Goal: Transaction & Acquisition: Purchase product/service

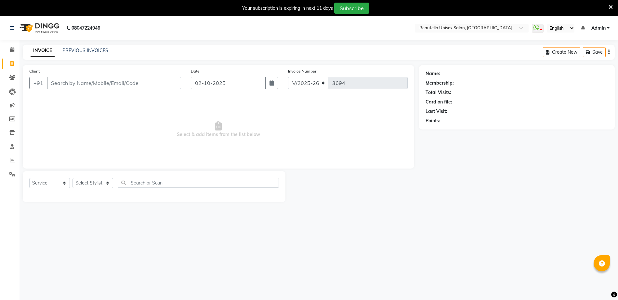
select select "5051"
select select "service"
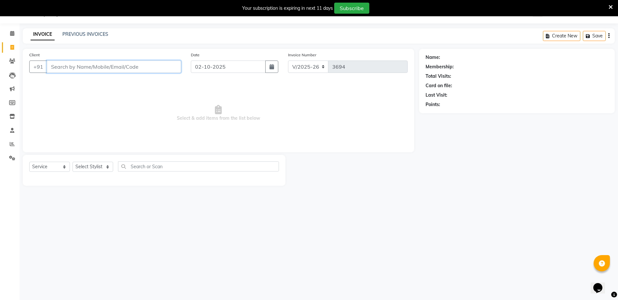
click at [118, 69] on input "Client" at bounding box center [114, 67] width 134 height 12
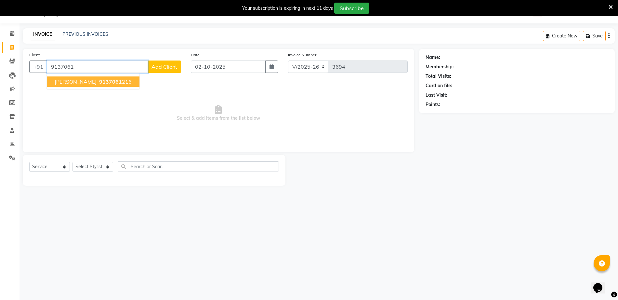
click at [107, 86] on button "SMIT 9137061 216" at bounding box center [93, 81] width 93 height 10
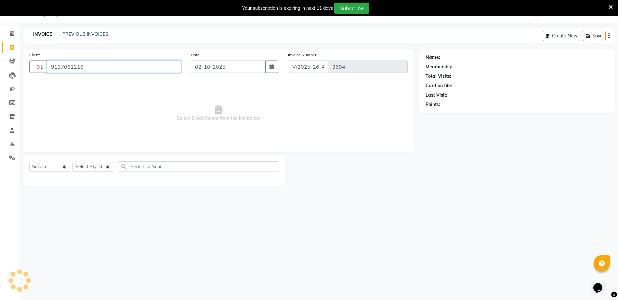
type input "9137061216"
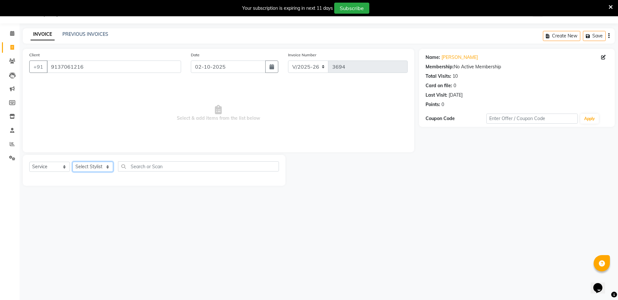
click at [97, 169] on select "Select Stylist Akki [PERSON_NAME] [PERSON_NAME] [PERSON_NAME] Sameer [PERSON_NA…" at bounding box center [93, 167] width 41 height 10
select select "31994"
click at [73, 162] on select "Select Stylist Akki [PERSON_NAME] [PERSON_NAME] [PERSON_NAME] Sameer [PERSON_NA…" at bounding box center [93, 167] width 41 height 10
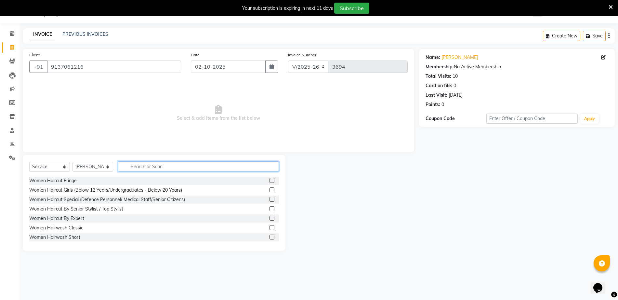
click at [170, 167] on input "text" at bounding box center [198, 166] width 161 height 10
type input "hairc"
click at [270, 226] on label at bounding box center [272, 227] width 5 height 5
click at [270, 226] on input "checkbox" at bounding box center [272, 228] width 4 height 4
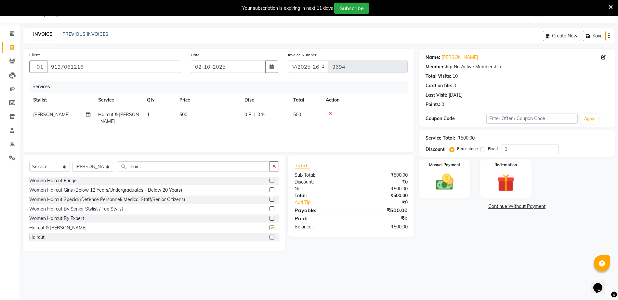
checkbox input "false"
click at [185, 113] on span "500" at bounding box center [184, 115] width 8 height 6
select select "31994"
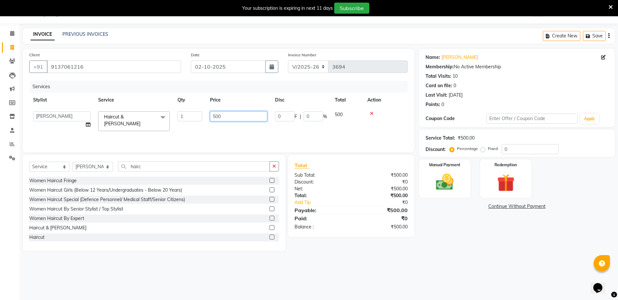
click at [216, 117] on input "500" at bounding box center [238, 116] width 57 height 10
type input "600"
click at [458, 174] on img at bounding box center [445, 181] width 30 height 21
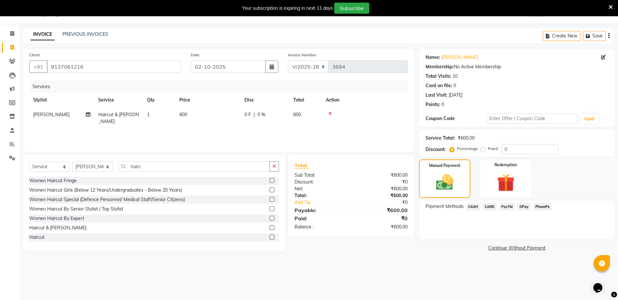
click at [509, 206] on span "PayTM" at bounding box center [508, 206] width 16 height 7
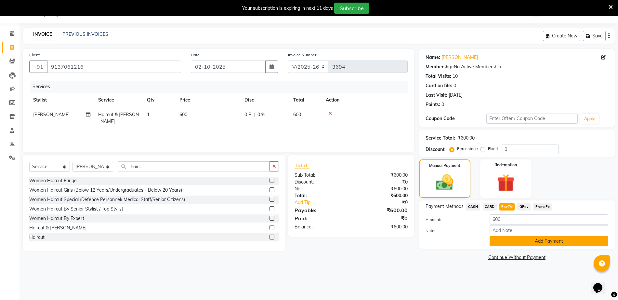
click at [518, 241] on button "Add Payment" at bounding box center [549, 241] width 119 height 10
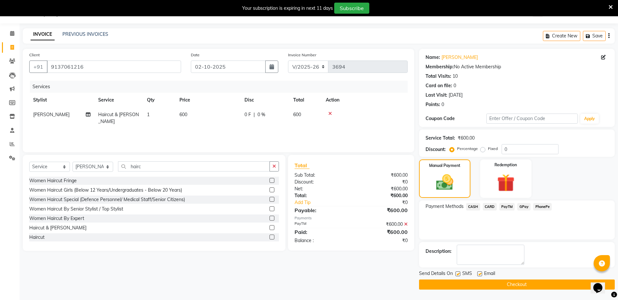
click at [458, 274] on label at bounding box center [458, 273] width 5 height 5
click at [458, 274] on input "checkbox" at bounding box center [458, 274] width 4 height 4
checkbox input "false"
click at [464, 288] on button "Checkout" at bounding box center [517, 284] width 196 height 10
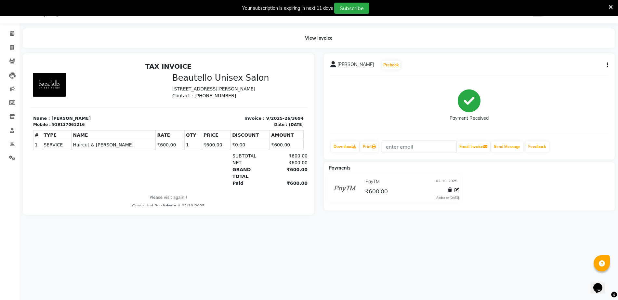
click at [464, 288] on div "08047224946 Select Location × Beautello Unisex Salon, Kandivali WhatsApp Status…" at bounding box center [309, 150] width 618 height 300
click at [11, 156] on icon at bounding box center [12, 157] width 6 height 5
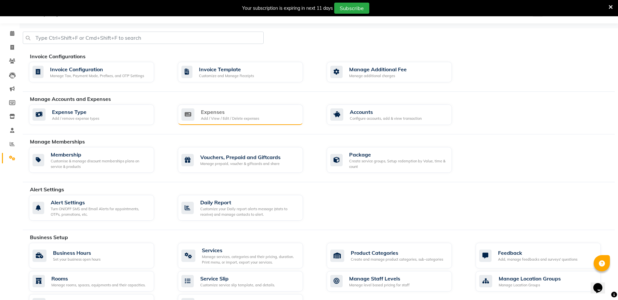
click at [224, 111] on div "Expenses" at bounding box center [230, 112] width 58 height 8
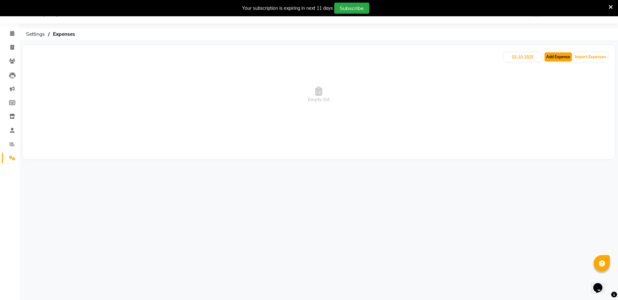
click at [558, 58] on button "Add Expense" at bounding box center [558, 56] width 27 height 9
select select "1"
select select "3953"
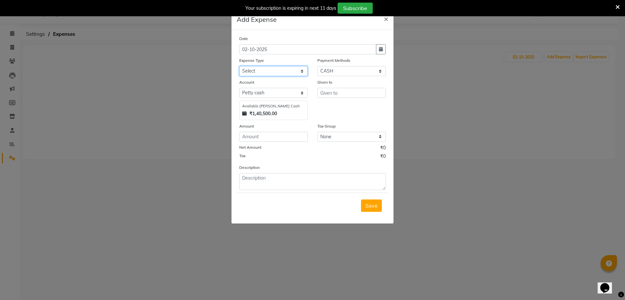
click at [262, 73] on select "Select Advance Salary Bank charges Car maintenance Cash transfer to bank Cash t…" at bounding box center [273, 71] width 68 height 10
select select "9"
click at [239, 66] on select "Select Advance Salary Bank charges Car maintenance Cash transfer to bank Cash t…" at bounding box center [273, 71] width 68 height 10
click at [345, 70] on select "Select CASH CARD Points Voucher Package PayTM GPay PhonePe Wallet" at bounding box center [351, 71] width 68 height 10
select select "6"
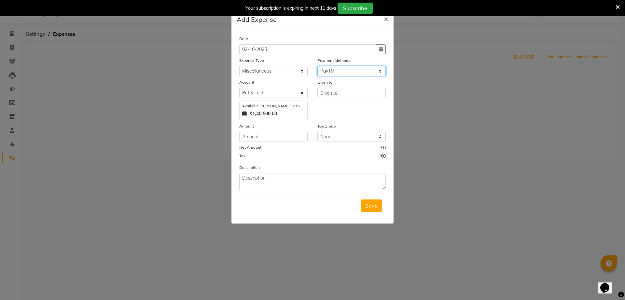
click at [317, 66] on select "Select CASH CARD Points Voucher Package PayTM GPay PhonePe Wallet" at bounding box center [351, 71] width 68 height 10
select select "3954"
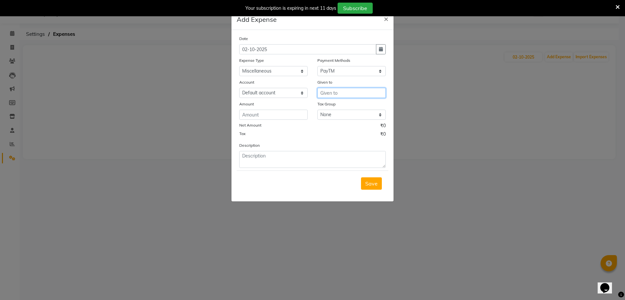
click at [333, 90] on input "text" at bounding box center [351, 93] width 68 height 10
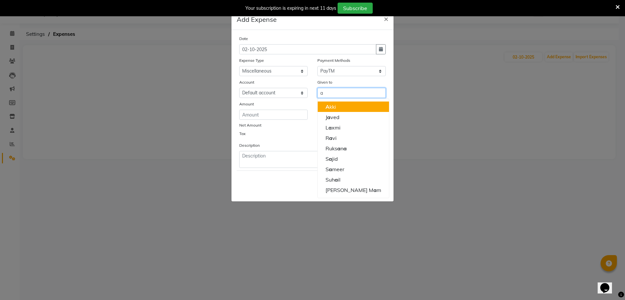
click at [332, 109] on ngb-highlight "A kki" at bounding box center [330, 106] width 10 height 7
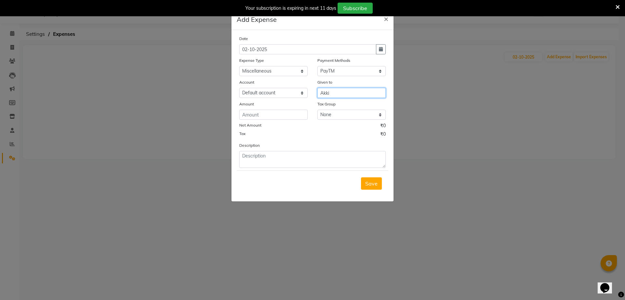
type input "Akki"
click at [259, 115] on input "number" at bounding box center [273, 115] width 68 height 10
type input "3000"
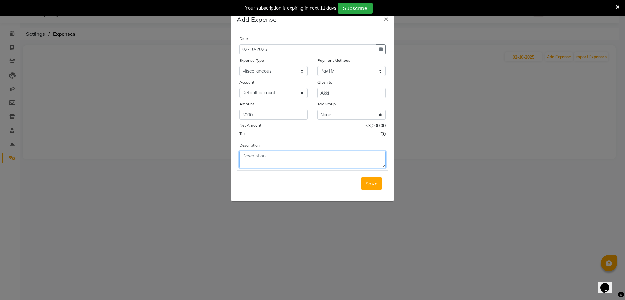
click at [273, 158] on textarea at bounding box center [312, 159] width 146 height 17
type textarea "sg"
click at [372, 186] on span "Save" at bounding box center [371, 183] width 12 height 7
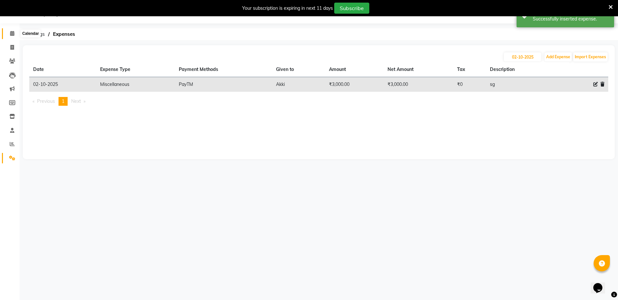
click at [12, 32] on icon at bounding box center [12, 33] width 4 height 5
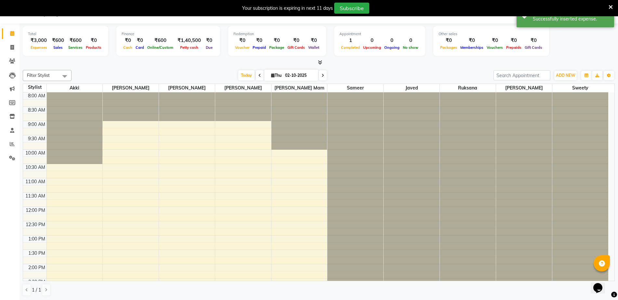
click at [320, 61] on icon at bounding box center [320, 62] width 4 height 5
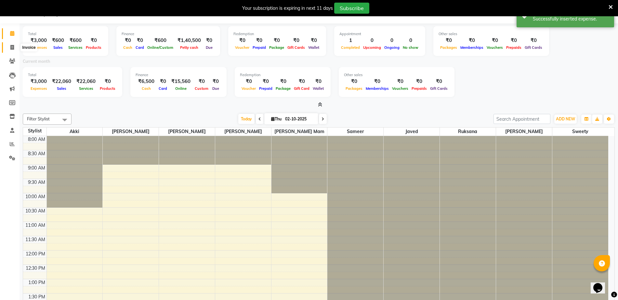
click at [15, 45] on span at bounding box center [12, 47] width 11 height 7
select select "5051"
select select "service"
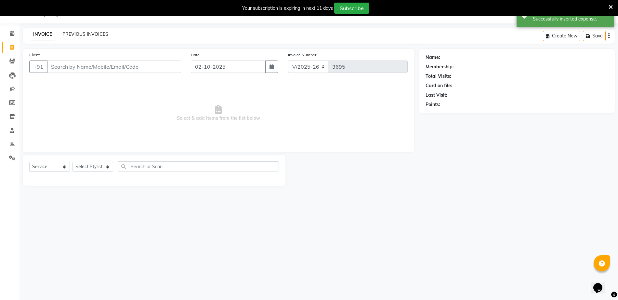
click at [85, 32] on link "PREVIOUS INVOICES" at bounding box center [85, 34] width 46 height 6
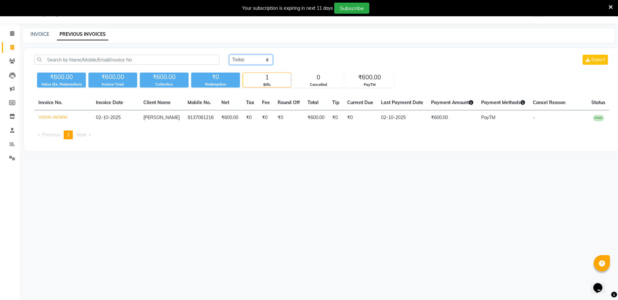
click at [261, 61] on select "[DATE] [DATE] Custom Range" at bounding box center [251, 60] width 44 height 10
select select "[DATE]"
click at [229, 55] on select "[DATE] [DATE] Custom Range" at bounding box center [251, 60] width 44 height 10
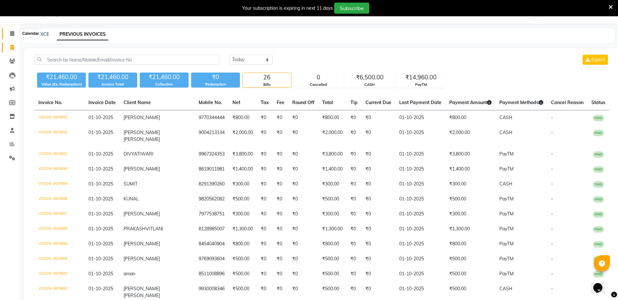
click at [13, 31] on icon at bounding box center [12, 33] width 4 height 5
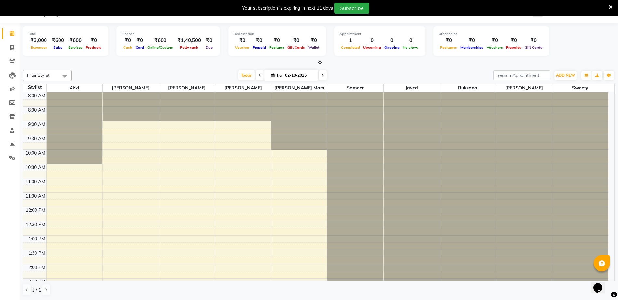
click at [321, 64] on icon at bounding box center [320, 62] width 4 height 5
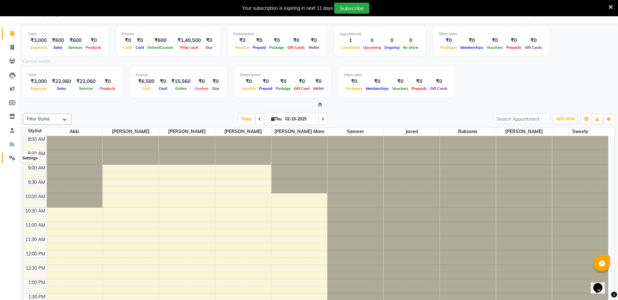
click at [15, 156] on icon at bounding box center [12, 157] width 6 height 5
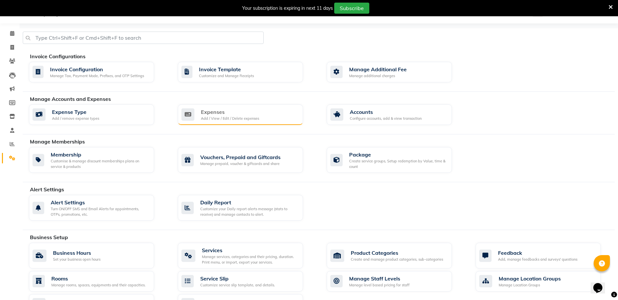
click at [232, 113] on div "Expenses" at bounding box center [230, 112] width 58 height 8
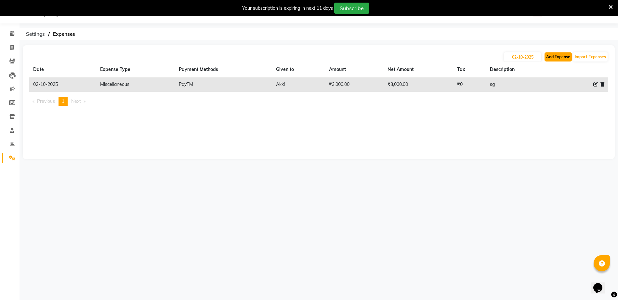
click at [559, 54] on button "Add Expense" at bounding box center [558, 56] width 27 height 9
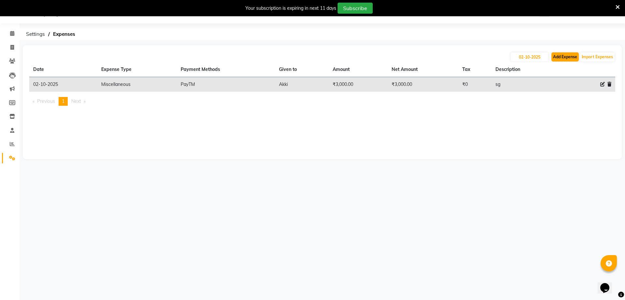
select select "1"
select select "3953"
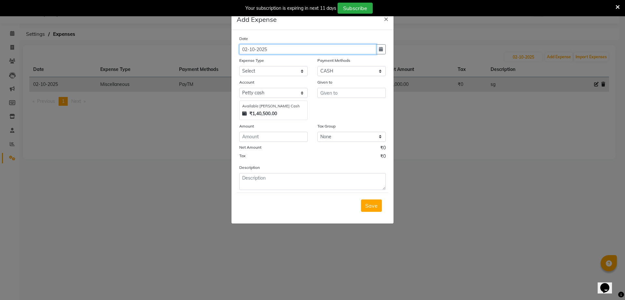
click at [375, 51] on input "02-10-2025" at bounding box center [307, 49] width 137 height 10
click at [380, 52] on button "button" at bounding box center [381, 49] width 10 height 10
select select "10"
select select "2025"
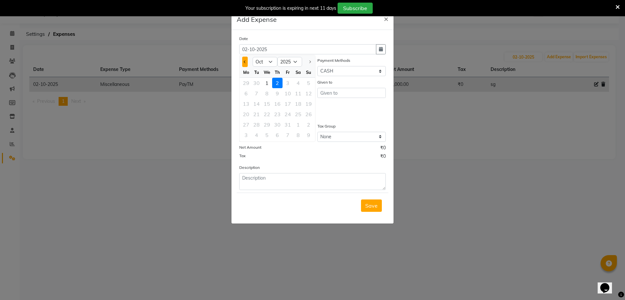
click at [245, 61] on span "Previous month" at bounding box center [245, 62] width 3 height 3
select select "9"
click at [249, 83] on div "1" at bounding box center [246, 83] width 10 height 10
type input "01-09-2025"
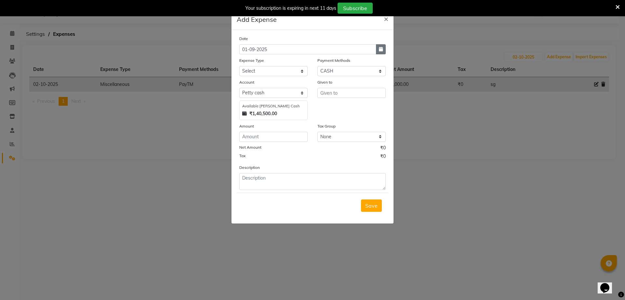
click at [383, 47] on button "button" at bounding box center [381, 49] width 10 height 10
select select "9"
select select "2025"
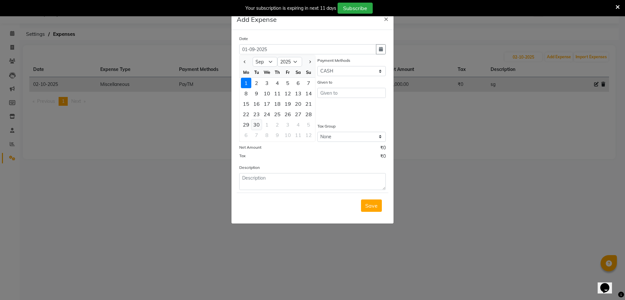
click at [259, 121] on div "30" at bounding box center [256, 124] width 10 height 10
type input "30-09-2025"
click at [270, 71] on select "Select Advance Salary Bank charges Car maintenance Cash transfer to bank Cash t…" at bounding box center [273, 71] width 68 height 10
click at [239, 66] on select "Select Advance Salary Bank charges Car maintenance Cash transfer to bank Cash t…" at bounding box center [273, 71] width 68 height 10
click at [285, 72] on select "Select Advance Salary Bank charges Car maintenance Cash transfer to bank Cash t…" at bounding box center [273, 71] width 68 height 10
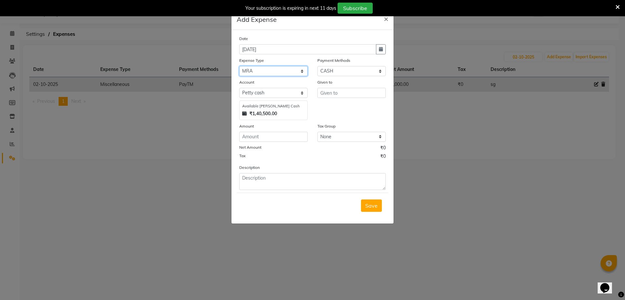
select select "9"
click at [239, 66] on select "Select Advance Salary Bank charges Car maintenance Cash transfer to bank Cash t…" at bounding box center [273, 71] width 68 height 10
click at [354, 70] on select "Select CASH CARD Points Voucher Package PayTM GPay PhonePe Wallet" at bounding box center [351, 71] width 68 height 10
click at [334, 91] on input "text" at bounding box center [351, 93] width 68 height 10
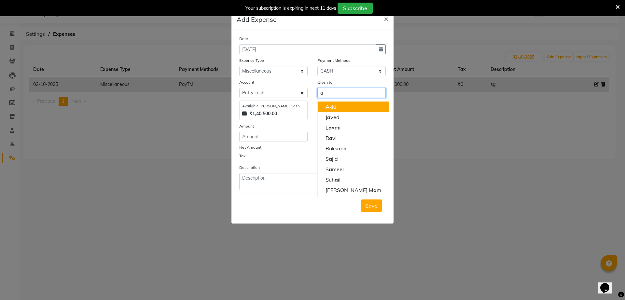
click at [331, 104] on ngb-highlight "A kki" at bounding box center [330, 106] width 10 height 7
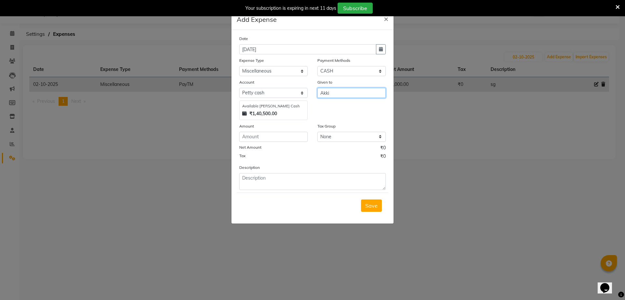
type input "Akki"
click at [260, 133] on input "number" at bounding box center [273, 137] width 68 height 10
type input "134000"
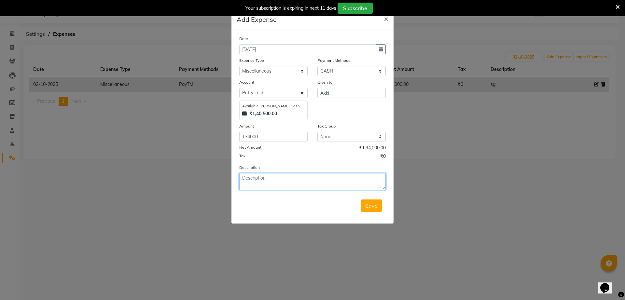
click at [256, 176] on textarea at bounding box center [312, 181] width 146 height 17
type textarea "1 lac socity 20 mummy 10 sg"
click at [364, 205] on button "Save" at bounding box center [371, 205] width 21 height 12
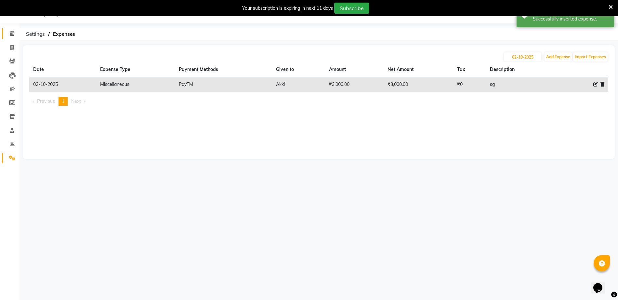
click at [12, 34] on icon at bounding box center [12, 33] width 4 height 5
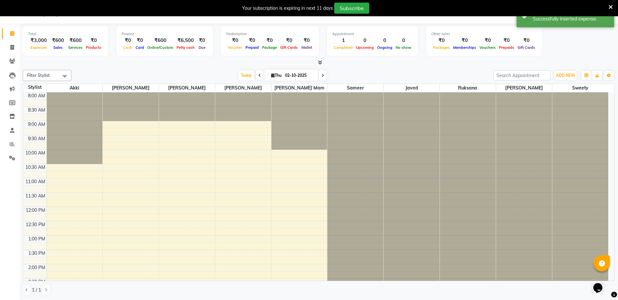
click at [319, 61] on icon at bounding box center [320, 62] width 4 height 5
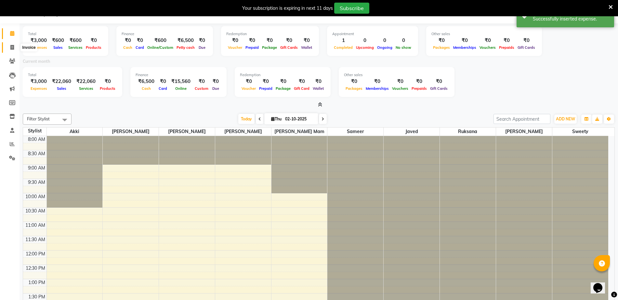
click at [11, 46] on icon at bounding box center [12, 47] width 4 height 5
select select "service"
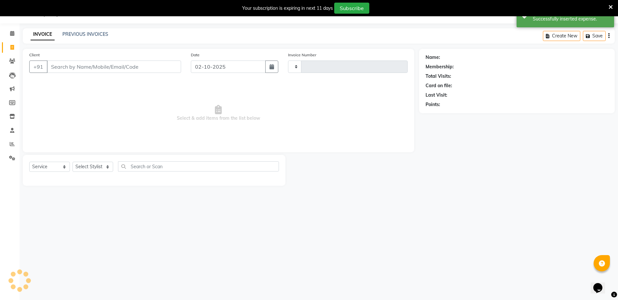
type input "3695"
select select "5051"
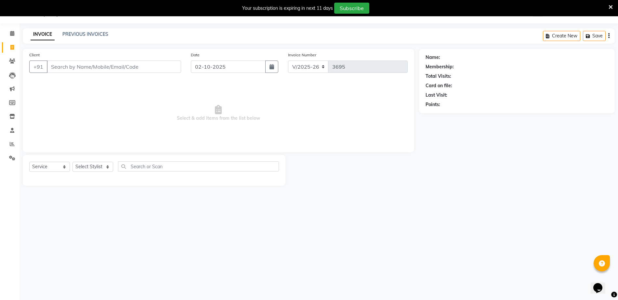
click at [11, 46] on icon at bounding box center [12, 47] width 4 height 5
select select "service"
type input "3695"
select select "5051"
click at [11, 46] on icon at bounding box center [12, 47] width 4 height 5
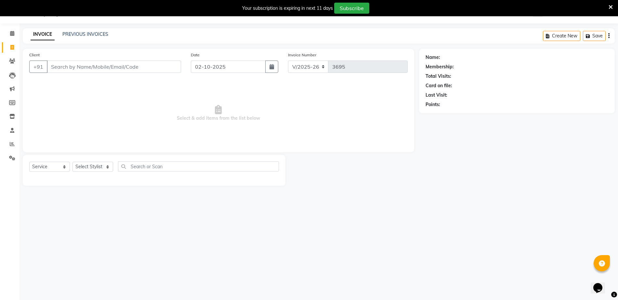
select select "service"
type input "3695"
select select "5051"
click at [80, 32] on link "PREVIOUS INVOICES" at bounding box center [85, 34] width 46 height 6
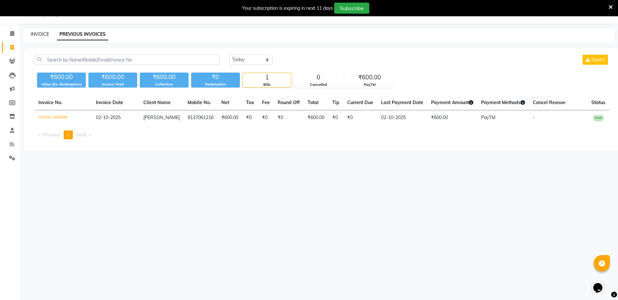
click at [36, 33] on link "INVOICE" at bounding box center [40, 34] width 19 height 6
select select "service"
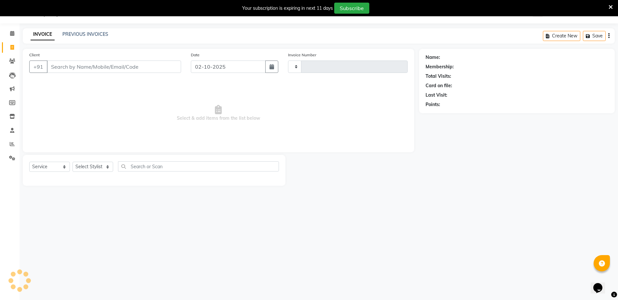
type input "3695"
select select "5051"
click at [11, 34] on icon at bounding box center [12, 33] width 4 height 5
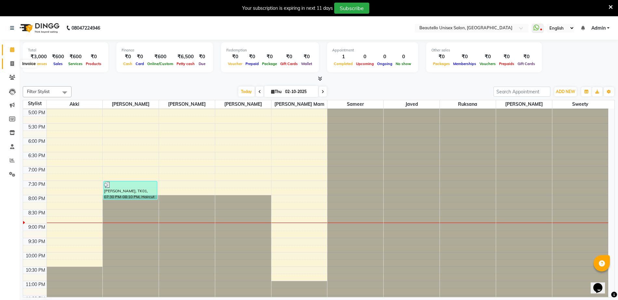
click at [10, 65] on icon at bounding box center [12, 63] width 4 height 5
select select "5051"
select select "service"
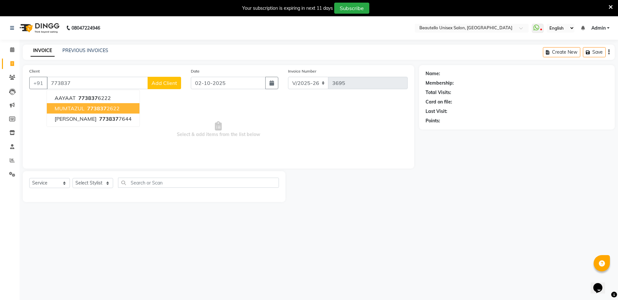
click at [116, 108] on ngb-highlight "773837 2622" at bounding box center [103, 108] width 34 height 7
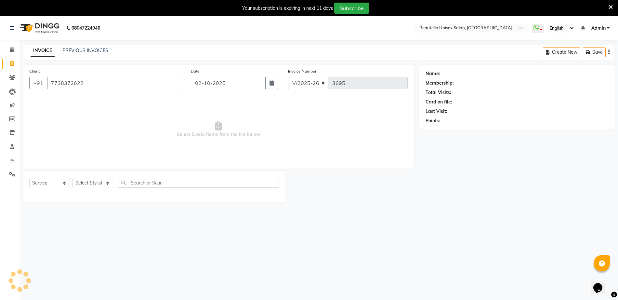
type input "7738372622"
click at [83, 189] on div "Select Service Product Membership Package Voucher Prepaid Gift Card Select Styl…" at bounding box center [154, 185] width 250 height 15
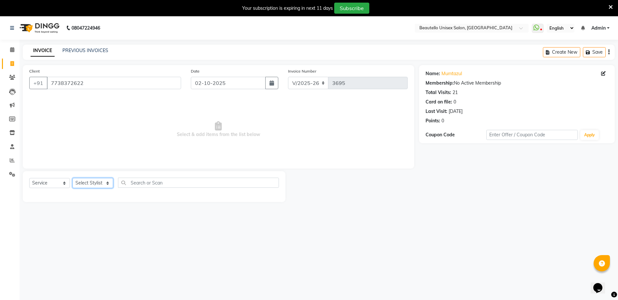
click at [83, 183] on select "Select Stylist Akki [PERSON_NAME] [PERSON_NAME] [PERSON_NAME] Sameer [PERSON_NA…" at bounding box center [93, 183] width 41 height 10
select select "31995"
click at [73, 178] on select "Select Stylist Akki [PERSON_NAME] [PERSON_NAME] [PERSON_NAME] Sameer [PERSON_NA…" at bounding box center [93, 183] width 41 height 10
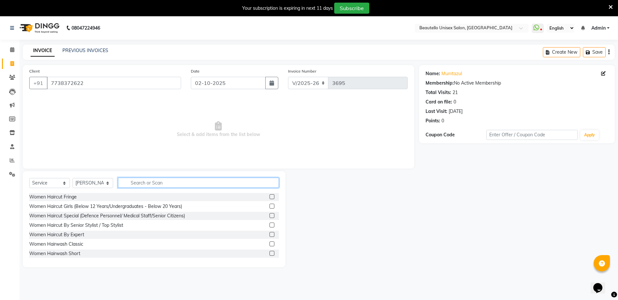
click at [185, 184] on input "text" at bounding box center [198, 183] width 161 height 10
type input "hairc"
click at [270, 255] on label at bounding box center [272, 253] width 5 height 5
click at [270, 255] on input "checkbox" at bounding box center [272, 253] width 4 height 4
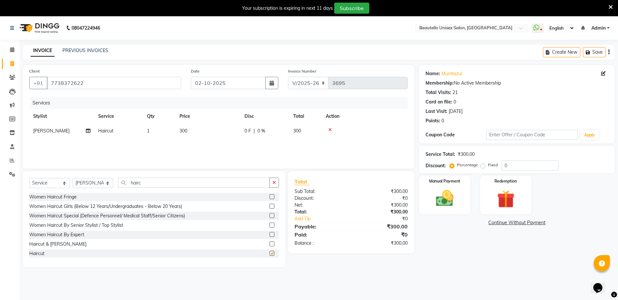
checkbox input "false"
click at [456, 195] on img at bounding box center [445, 198] width 30 height 21
click at [506, 222] on span "PayTM" at bounding box center [508, 222] width 16 height 7
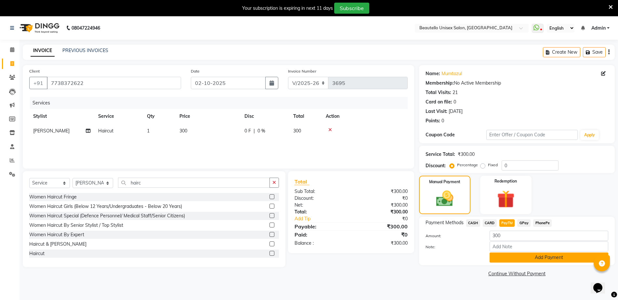
click at [509, 257] on button "Add Payment" at bounding box center [549, 257] width 119 height 10
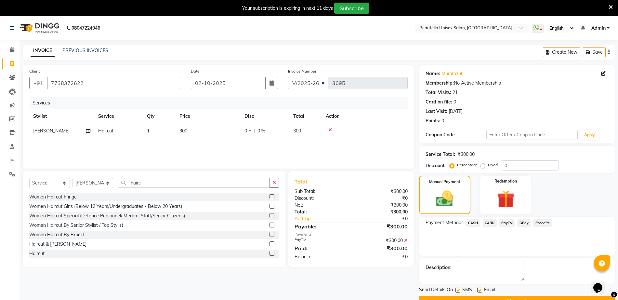
scroll to position [16, 0]
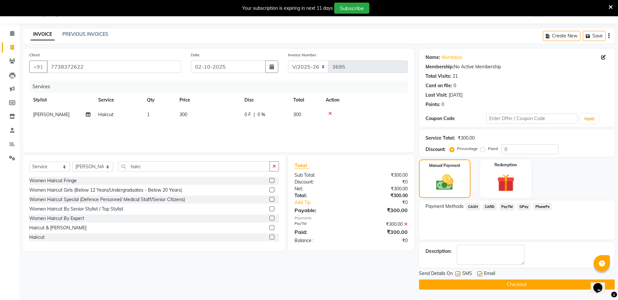
click at [460, 274] on label at bounding box center [458, 273] width 5 height 5
click at [460, 274] on input "checkbox" at bounding box center [458, 274] width 4 height 4
checkbox input "false"
click at [464, 282] on button "Checkout" at bounding box center [517, 284] width 196 height 10
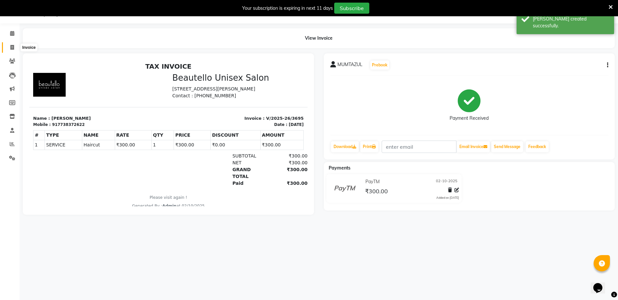
click at [12, 48] on icon at bounding box center [12, 47] width 4 height 5
select select "5051"
select select "service"
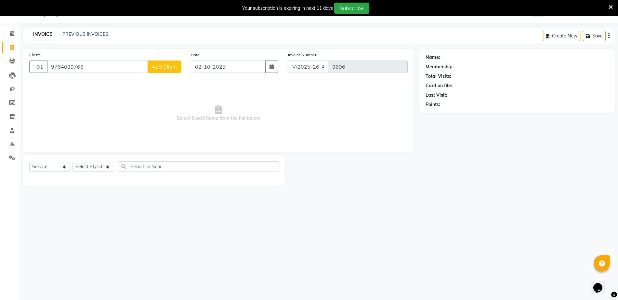
type input "9764039766"
click at [163, 68] on span "Add Client" at bounding box center [165, 66] width 26 height 7
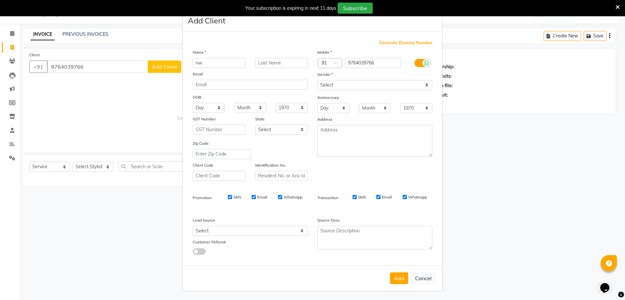
type input "nw"
click at [342, 85] on select "Select [DEMOGRAPHIC_DATA] [DEMOGRAPHIC_DATA] Other Prefer Not To Say" at bounding box center [374, 85] width 115 height 10
select select "[DEMOGRAPHIC_DATA]"
click at [317, 80] on select "Select [DEMOGRAPHIC_DATA] [DEMOGRAPHIC_DATA] Other Prefer Not To Say" at bounding box center [374, 85] width 115 height 10
click at [395, 272] on div "Add Cancel" at bounding box center [312, 278] width 260 height 26
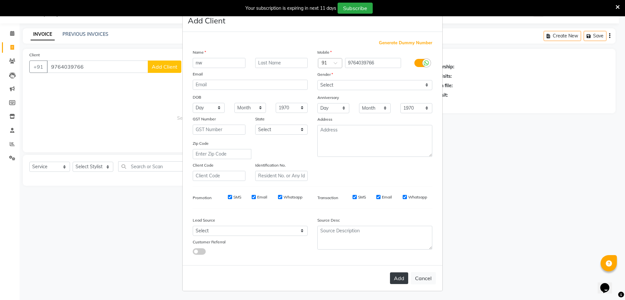
click at [394, 278] on button "Add" at bounding box center [399, 278] width 18 height 12
select select
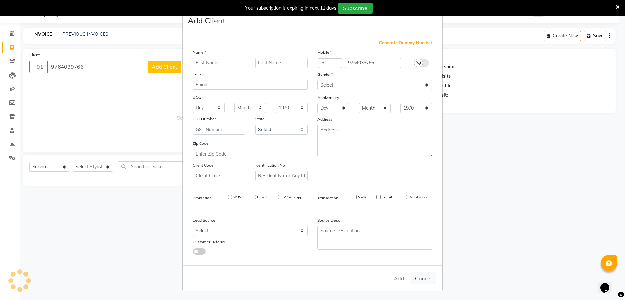
select select
checkbox input "false"
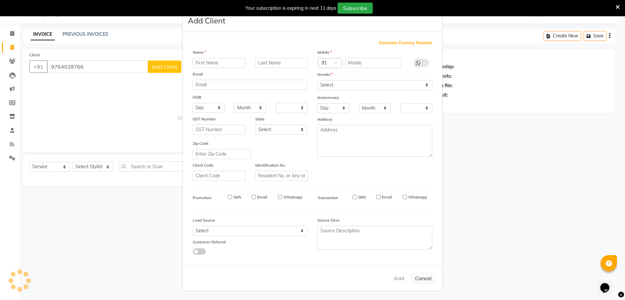
checkbox input "false"
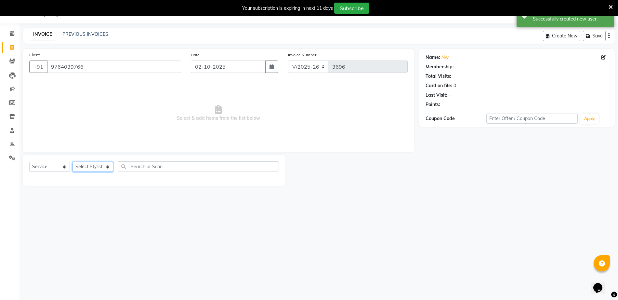
click at [89, 168] on select "Select Stylist Akki [PERSON_NAME] [PERSON_NAME] [PERSON_NAME] Sameer [PERSON_NA…" at bounding box center [93, 167] width 41 height 10
select select "31995"
click at [73, 162] on select "Select Stylist Akki [PERSON_NAME] [PERSON_NAME] [PERSON_NAME] Sameer [PERSON_NA…" at bounding box center [93, 167] width 41 height 10
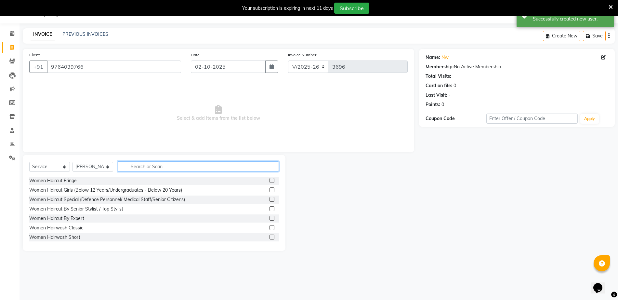
click at [182, 168] on input "text" at bounding box center [198, 166] width 161 height 10
type input "haircut"
click at [270, 228] on label at bounding box center [272, 227] width 5 height 5
click at [270, 228] on input "checkbox" at bounding box center [272, 228] width 4 height 4
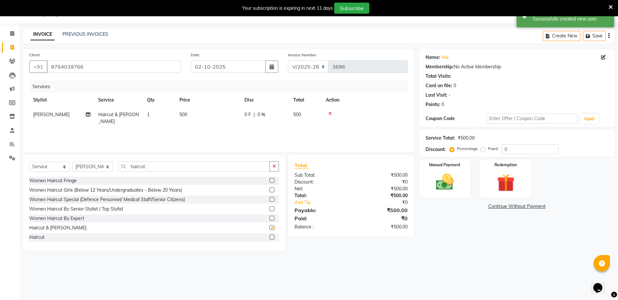
checkbox input "false"
click at [184, 116] on span "500" at bounding box center [184, 115] width 8 height 6
select select "31995"
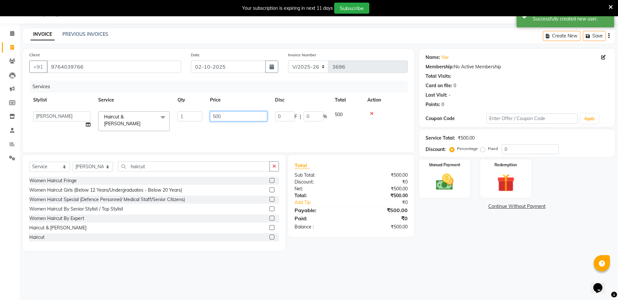
click at [216, 117] on input "500" at bounding box center [238, 116] width 57 height 10
type input "600"
click at [456, 177] on img at bounding box center [445, 181] width 30 height 21
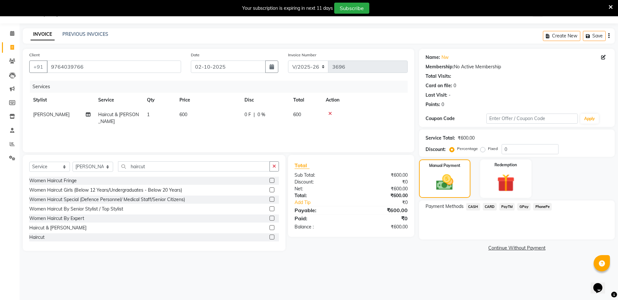
click at [503, 208] on span "PayTM" at bounding box center [508, 206] width 16 height 7
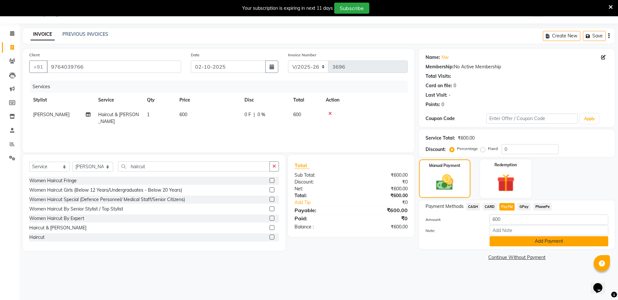
click at [502, 239] on button "Add Payment" at bounding box center [549, 241] width 119 height 10
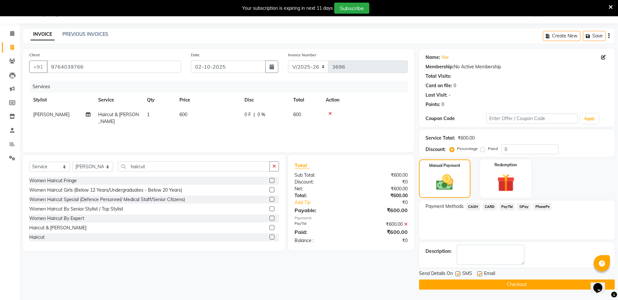
click at [457, 276] on div at bounding box center [458, 274] width 4 height 7
click at [458, 273] on label at bounding box center [458, 273] width 5 height 5
click at [458, 273] on input "checkbox" at bounding box center [458, 274] width 4 height 4
checkbox input "false"
click at [463, 281] on button "Checkout" at bounding box center [517, 284] width 196 height 10
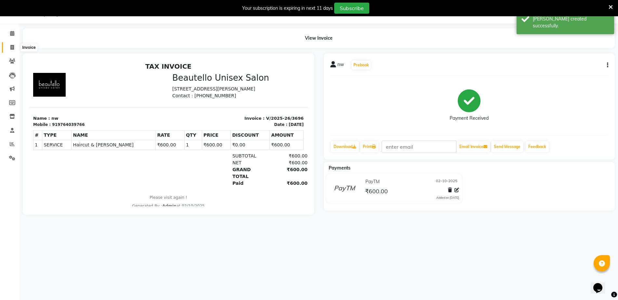
click at [10, 44] on span at bounding box center [12, 47] width 11 height 7
select select "5051"
select select "service"
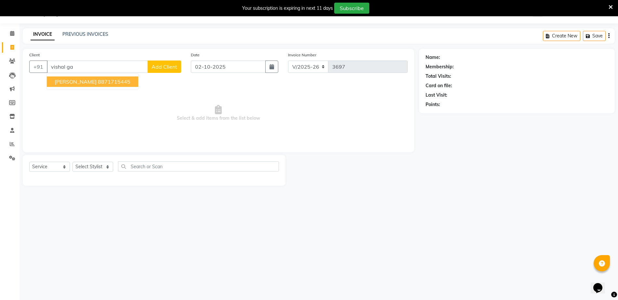
click at [124, 78] on button "[PERSON_NAME] 8871715445" at bounding box center [92, 81] width 91 height 10
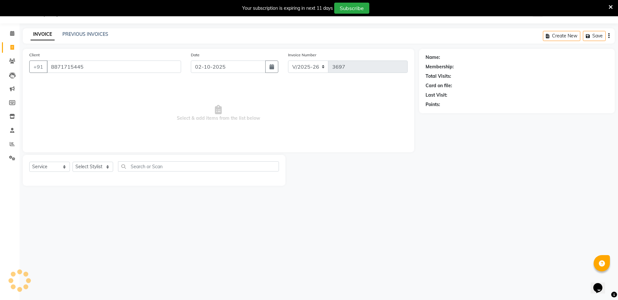
type input "8871715445"
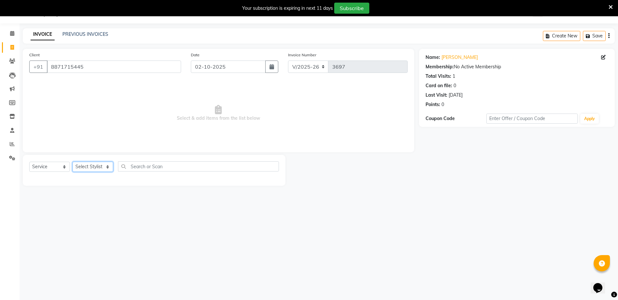
click at [95, 168] on select "Select Stylist Akki [PERSON_NAME] [PERSON_NAME] [PERSON_NAME] Sameer [PERSON_NA…" at bounding box center [93, 167] width 41 height 10
select select "31994"
click at [73, 162] on select "Select Stylist Akki [PERSON_NAME] [PERSON_NAME] [PERSON_NAME] Sameer [PERSON_NA…" at bounding box center [93, 167] width 41 height 10
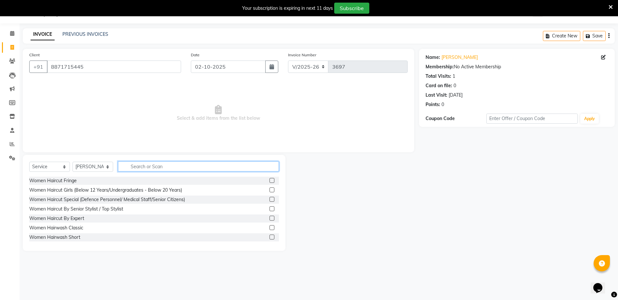
click at [180, 171] on input "text" at bounding box center [198, 166] width 161 height 10
type input "haircu"
click at [270, 237] on label at bounding box center [272, 237] width 5 height 5
click at [270, 237] on input "checkbox" at bounding box center [272, 237] width 4 height 4
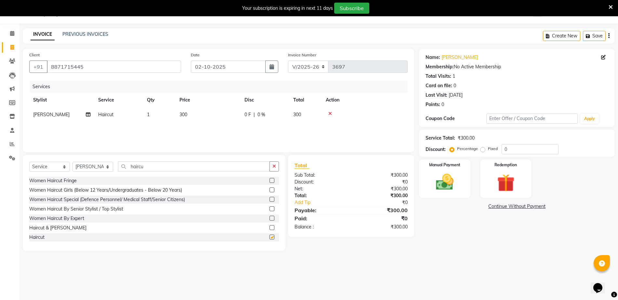
checkbox input "false"
click at [452, 171] on img at bounding box center [445, 181] width 30 height 21
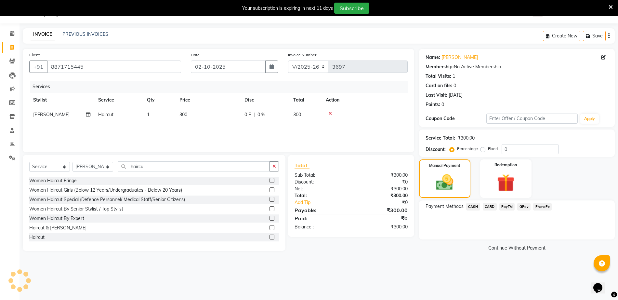
click at [510, 204] on span "PayTM" at bounding box center [508, 206] width 16 height 7
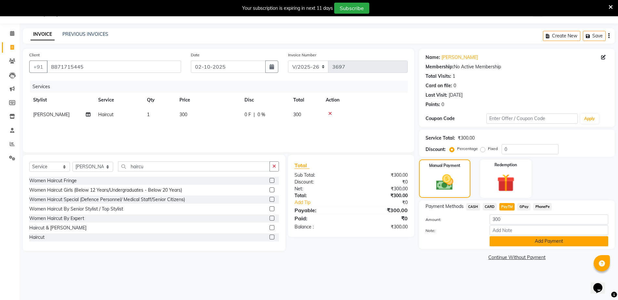
click at [510, 241] on button "Add Payment" at bounding box center [549, 241] width 119 height 10
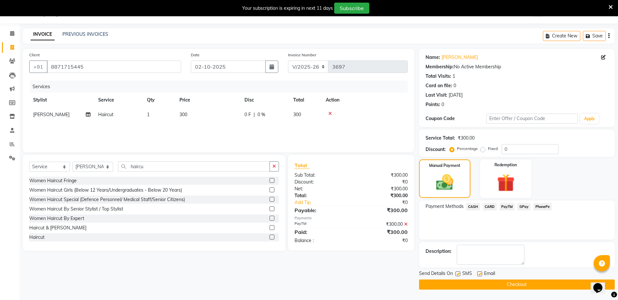
click at [460, 274] on label at bounding box center [458, 273] width 5 height 5
click at [460, 274] on input "checkbox" at bounding box center [458, 274] width 4 height 4
checkbox input "false"
click at [464, 286] on button "Checkout" at bounding box center [517, 284] width 196 height 10
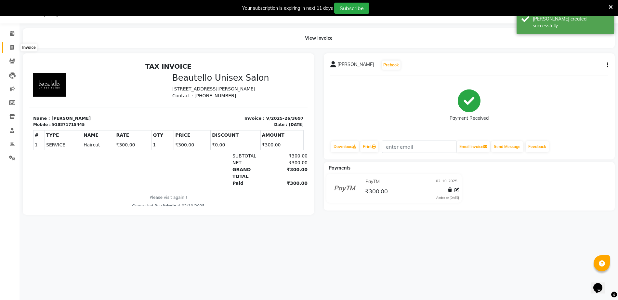
click at [11, 46] on icon at bounding box center [12, 47] width 4 height 5
select select "service"
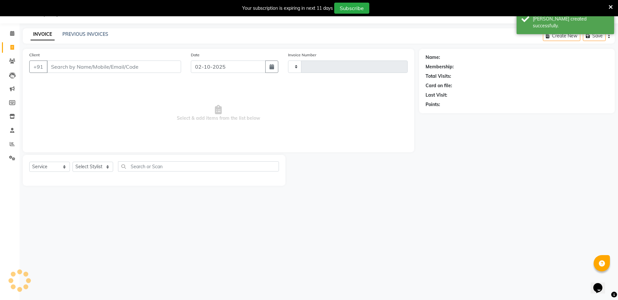
type input "3698"
select select "5051"
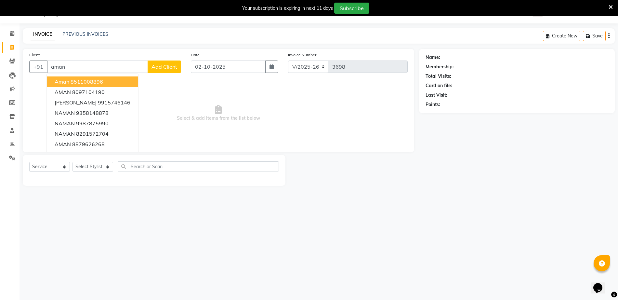
click at [98, 84] on ngb-highlight "8511008896" at bounding box center [87, 81] width 33 height 7
type input "8511008896"
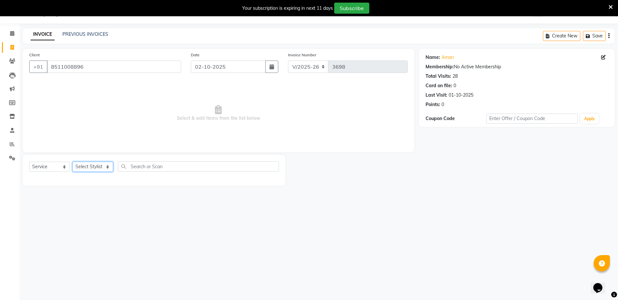
click at [88, 168] on select "Select Stylist Akki [PERSON_NAME] [PERSON_NAME] [PERSON_NAME] Sameer [PERSON_NA…" at bounding box center [93, 167] width 41 height 10
select select "31994"
click at [73, 162] on select "Select Stylist Akki [PERSON_NAME] [PERSON_NAME] [PERSON_NAME] Sameer [PERSON_NA…" at bounding box center [93, 167] width 41 height 10
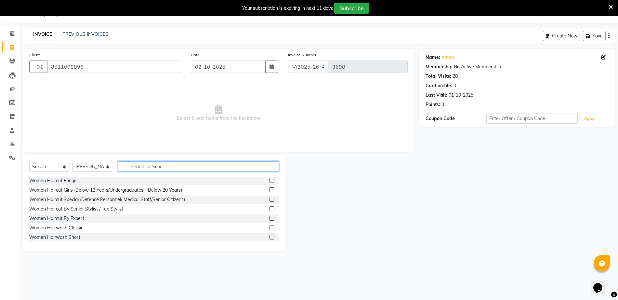
click at [189, 166] on input "text" at bounding box center [198, 166] width 161 height 10
type input "haircut"
click at [270, 237] on label at bounding box center [272, 237] width 5 height 5
click at [270, 237] on input "checkbox" at bounding box center [272, 237] width 4 height 4
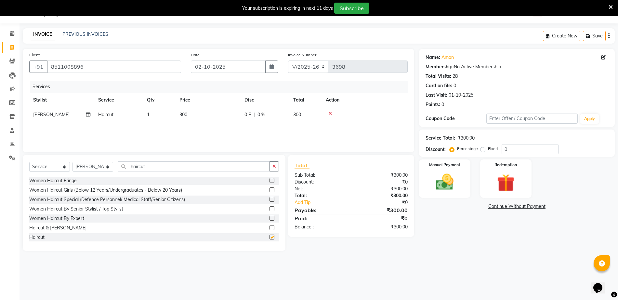
checkbox input "false"
click at [450, 185] on img at bounding box center [445, 181] width 30 height 21
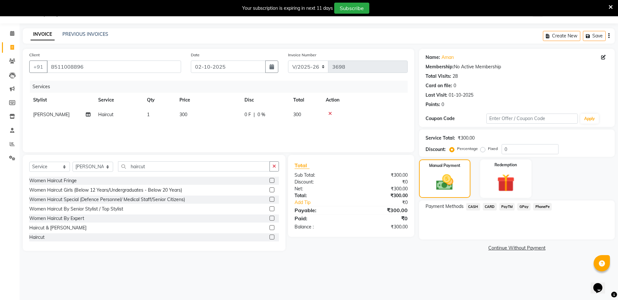
click at [504, 205] on span "PayTM" at bounding box center [508, 206] width 16 height 7
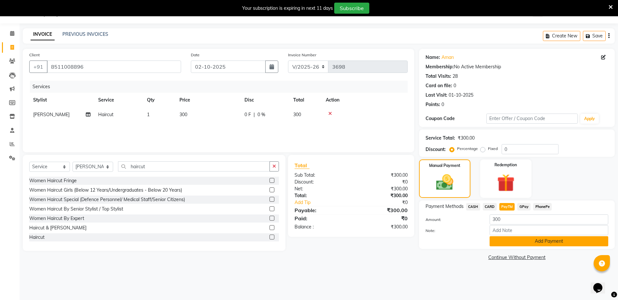
click at [524, 242] on button "Add Payment" at bounding box center [549, 241] width 119 height 10
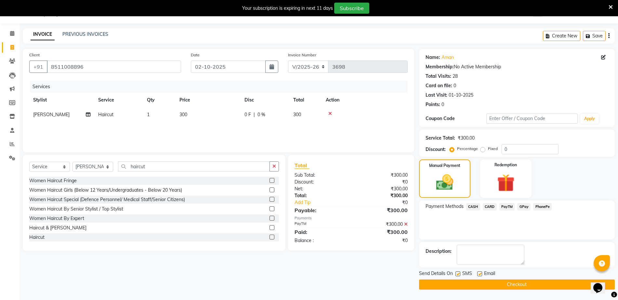
click at [458, 274] on label at bounding box center [458, 273] width 5 height 5
click at [458, 274] on input "checkbox" at bounding box center [458, 274] width 4 height 4
checkbox input "false"
click at [463, 286] on button "Checkout" at bounding box center [517, 284] width 196 height 10
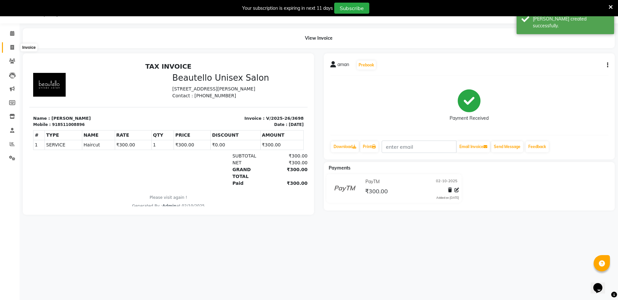
click at [14, 45] on icon at bounding box center [12, 47] width 4 height 5
select select "service"
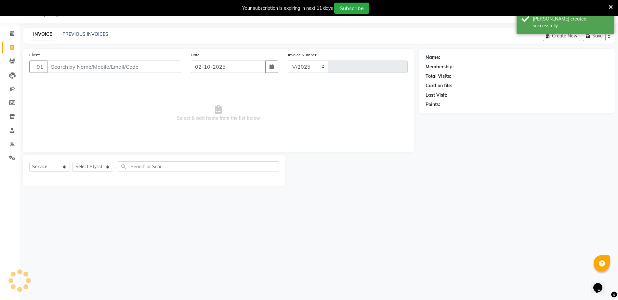
select select "5051"
type input "3699"
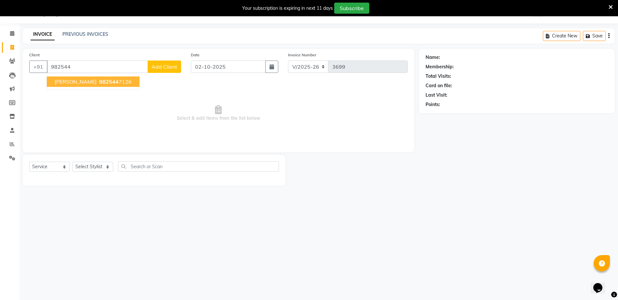
click at [105, 82] on ngb-highlight "982544 7126" at bounding box center [115, 81] width 34 height 7
type input "9825447126"
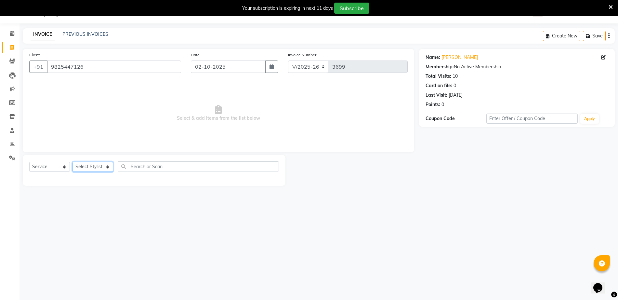
click at [98, 164] on select "Select Stylist Akki [PERSON_NAME] [PERSON_NAME] [PERSON_NAME] Sameer [PERSON_NA…" at bounding box center [93, 167] width 41 height 10
select select "31997"
click at [73, 162] on select "Select Stylist Akki [PERSON_NAME] [PERSON_NAME] [PERSON_NAME] Sameer [PERSON_NA…" at bounding box center [93, 167] width 41 height 10
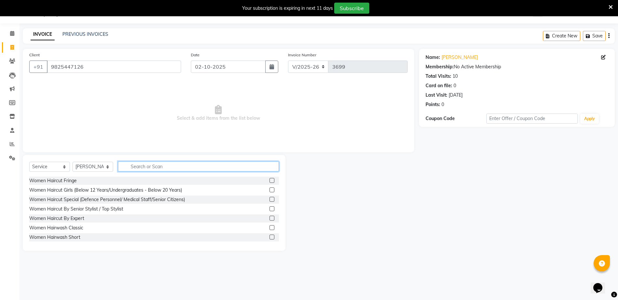
click at [143, 164] on input "text" at bounding box center [198, 166] width 161 height 10
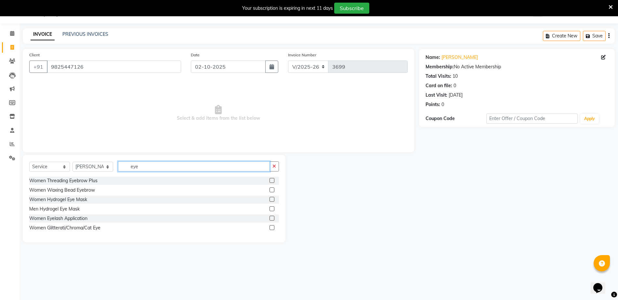
type input "eye"
click at [272, 178] on label at bounding box center [272, 180] width 5 height 5
click at [272, 179] on input "checkbox" at bounding box center [272, 181] width 4 height 4
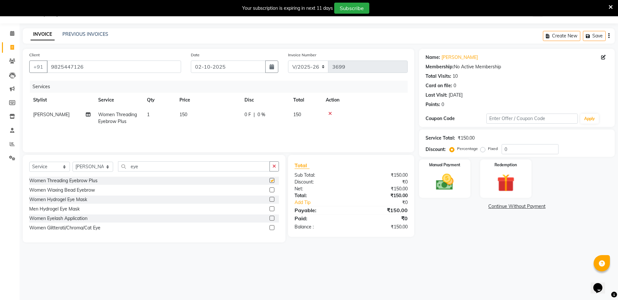
checkbox input "false"
click at [188, 117] on td "150" at bounding box center [208, 117] width 65 height 21
select select "31997"
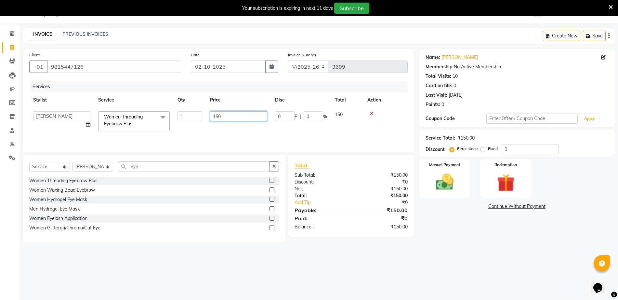
click at [216, 116] on input "150" at bounding box center [238, 116] width 57 height 10
type input "50"
click at [445, 168] on div "Manual Payment" at bounding box center [444, 179] width 53 height 40
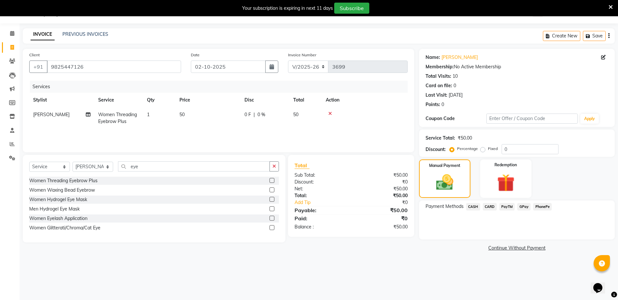
click at [505, 206] on span "PayTM" at bounding box center [508, 206] width 16 height 7
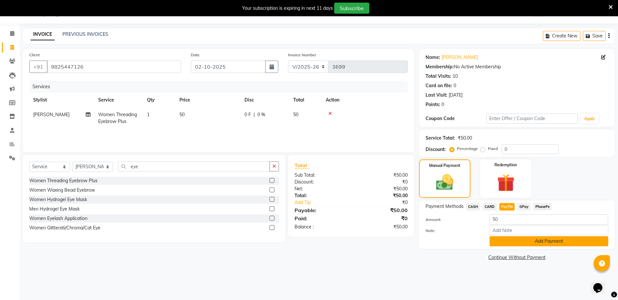
click at [510, 239] on button "Add Payment" at bounding box center [549, 241] width 119 height 10
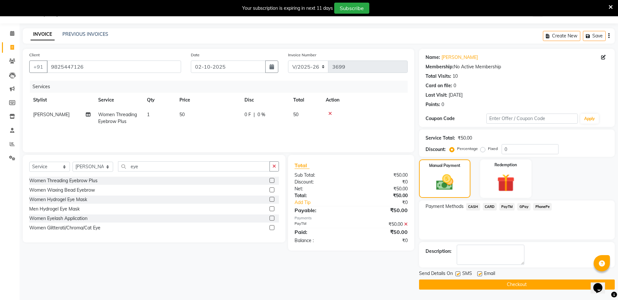
click at [457, 273] on label at bounding box center [458, 273] width 5 height 5
click at [457, 273] on input "checkbox" at bounding box center [458, 274] width 4 height 4
checkbox input "false"
click at [459, 286] on button "Checkout" at bounding box center [517, 284] width 196 height 10
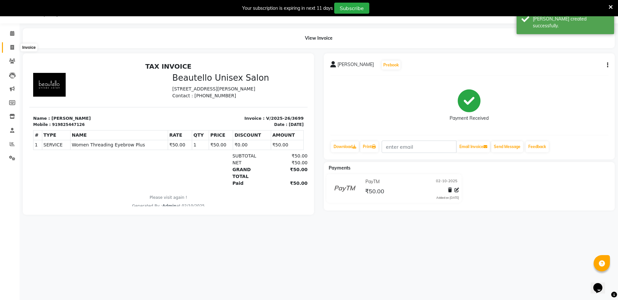
click at [12, 45] on icon at bounding box center [12, 47] width 4 height 5
select select "5051"
select select "service"
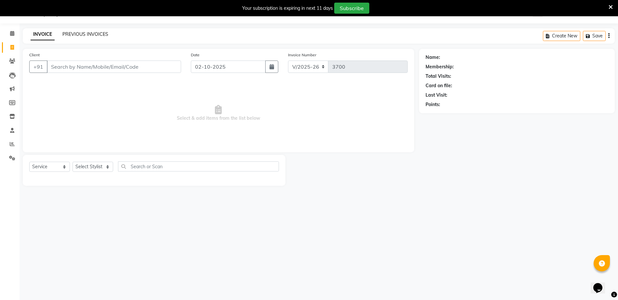
click at [92, 32] on link "PREVIOUS INVOICES" at bounding box center [85, 34] width 46 height 6
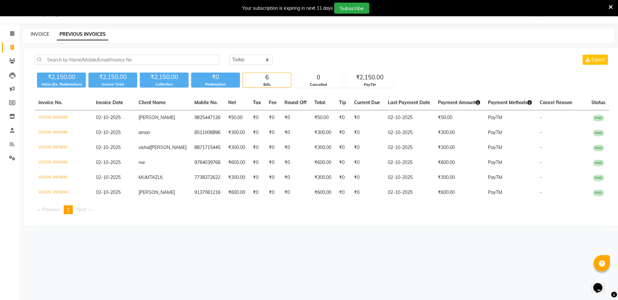
click at [40, 32] on link "INVOICE" at bounding box center [40, 34] width 19 height 6
select select "5051"
select select "service"
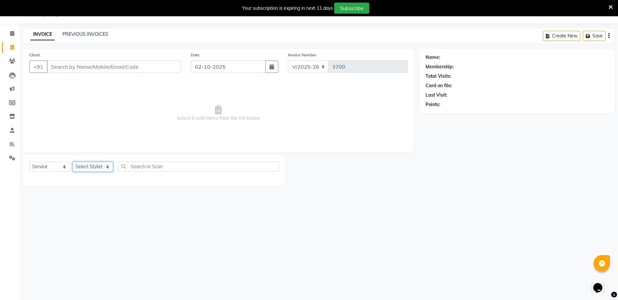
click at [84, 164] on select "Select Stylist Akki [PERSON_NAME] [PERSON_NAME] [PERSON_NAME] Sameer [PERSON_NA…" at bounding box center [93, 167] width 41 height 10
click at [82, 69] on input "Client" at bounding box center [114, 67] width 134 height 12
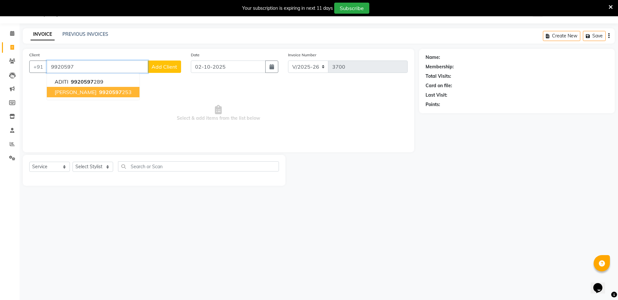
click at [90, 89] on span "[PERSON_NAME]" at bounding box center [76, 92] width 42 height 7
type input "9920597253"
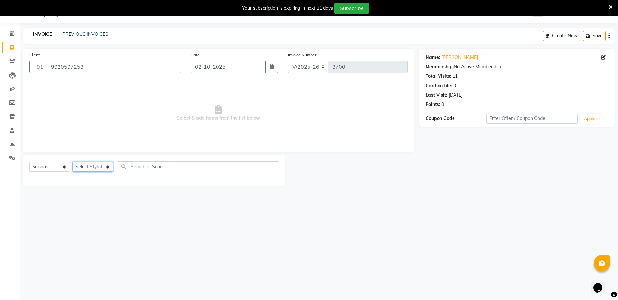
click at [92, 169] on select "Select Stylist Akki [PERSON_NAME] [PERSON_NAME] [PERSON_NAME] Sameer [PERSON_NA…" at bounding box center [93, 167] width 41 height 10
select select "31994"
click at [73, 162] on select "Select Stylist Akki [PERSON_NAME] [PERSON_NAME] [PERSON_NAME] Sameer [PERSON_NA…" at bounding box center [93, 167] width 41 height 10
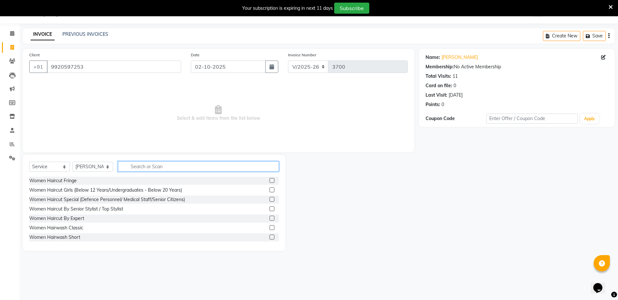
click at [192, 167] on input "text" at bounding box center [198, 166] width 161 height 10
type input "haircut"
click at [270, 228] on label at bounding box center [272, 227] width 5 height 5
click at [270, 228] on input "checkbox" at bounding box center [272, 228] width 4 height 4
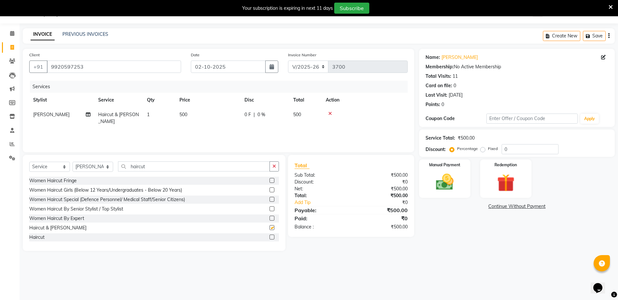
checkbox input "false"
click at [181, 115] on span "500" at bounding box center [184, 115] width 8 height 6
select select "31994"
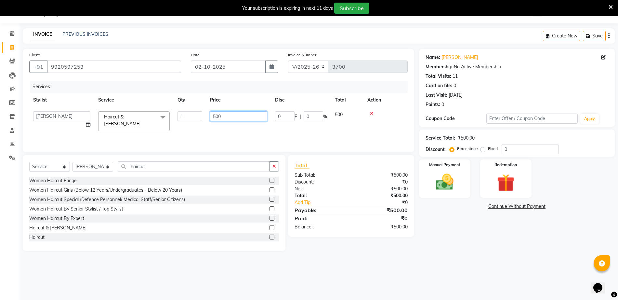
click at [216, 115] on input "500" at bounding box center [238, 116] width 57 height 10
type input "600"
click at [458, 178] on img at bounding box center [445, 181] width 30 height 21
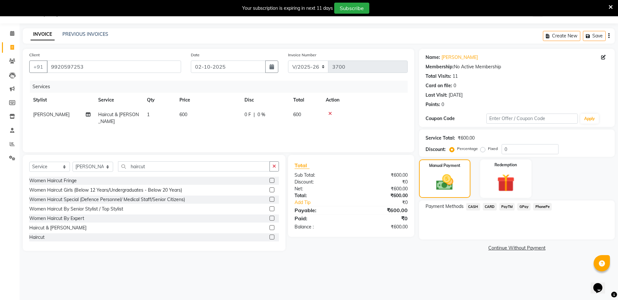
click at [507, 204] on span "PayTM" at bounding box center [508, 206] width 16 height 7
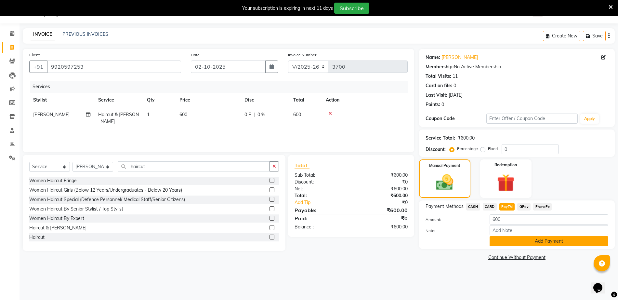
click at [508, 239] on button "Add Payment" at bounding box center [549, 241] width 119 height 10
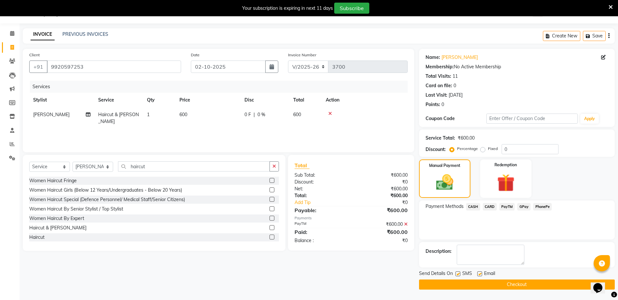
click at [458, 275] on label at bounding box center [458, 273] width 5 height 5
click at [458, 275] on input "checkbox" at bounding box center [458, 274] width 4 height 4
checkbox input "false"
click at [465, 285] on button "Checkout" at bounding box center [517, 284] width 196 height 10
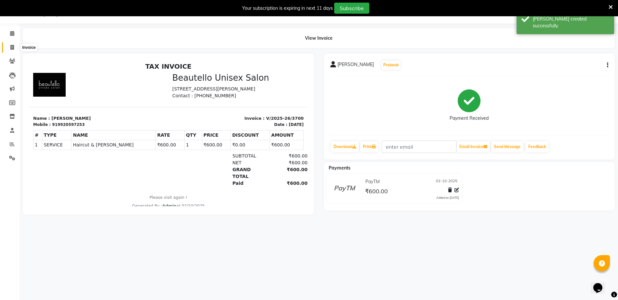
click at [8, 47] on span at bounding box center [12, 47] width 11 height 7
select select "5051"
select select "service"
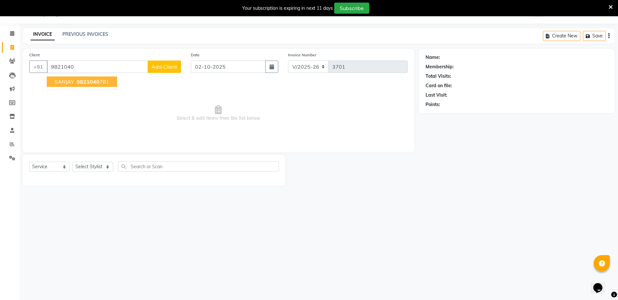
click at [91, 81] on span "9821040" at bounding box center [88, 81] width 23 height 7
type input "9821040781"
select select "1: Object"
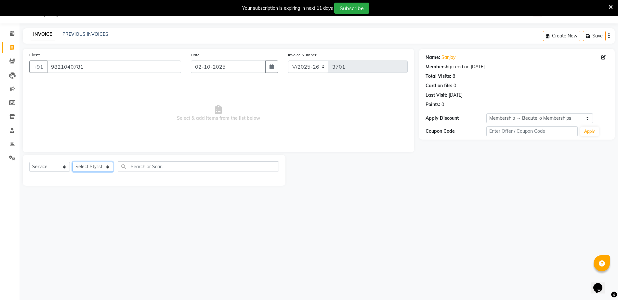
click at [87, 171] on select "Select Stylist Akki [PERSON_NAME] [PERSON_NAME] [PERSON_NAME] Sameer [PERSON_NA…" at bounding box center [93, 167] width 41 height 10
select select "31995"
click at [73, 162] on select "Select Stylist Akki [PERSON_NAME] [PERSON_NAME] [PERSON_NAME] Sameer [PERSON_NA…" at bounding box center [93, 167] width 41 height 10
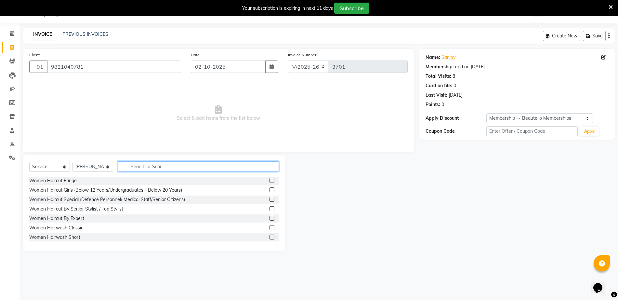
click at [196, 168] on input "text" at bounding box center [198, 166] width 161 height 10
type input "haircu"
click at [270, 237] on label at bounding box center [272, 237] width 5 height 5
click at [270, 237] on input "checkbox" at bounding box center [272, 237] width 4 height 4
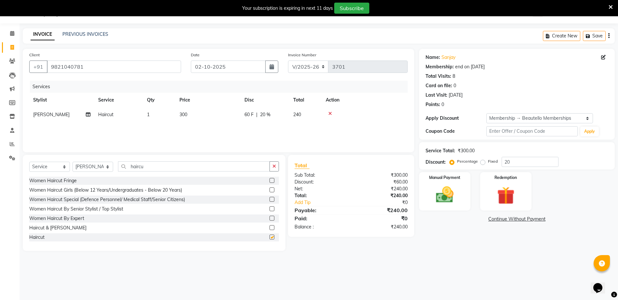
checkbox input "false"
click at [278, 112] on div "60 F | 20 %" at bounding box center [265, 114] width 41 height 7
select select "31995"
click at [316, 116] on input "20" at bounding box center [314, 116] width 20 height 10
type input "2"
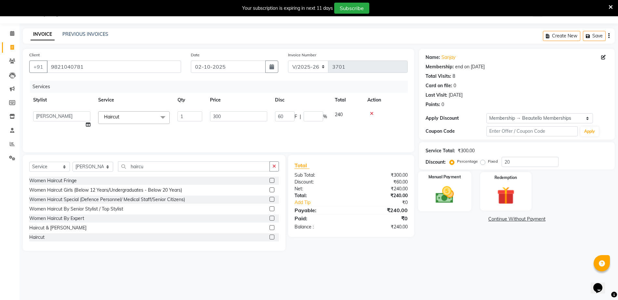
click at [451, 192] on img at bounding box center [445, 194] width 30 height 21
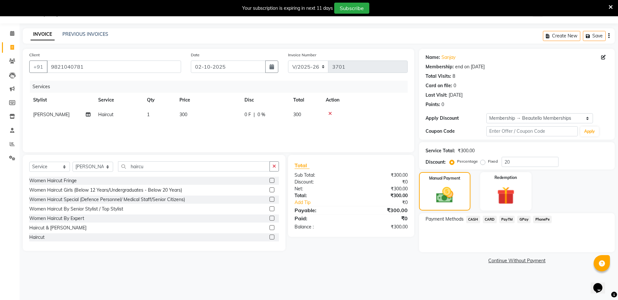
click at [504, 216] on span "PayTM" at bounding box center [508, 219] width 16 height 7
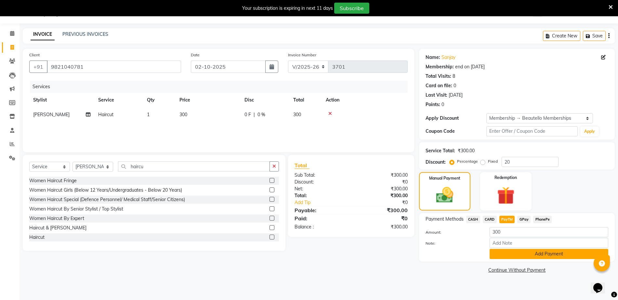
click at [514, 255] on button "Add Payment" at bounding box center [549, 254] width 119 height 10
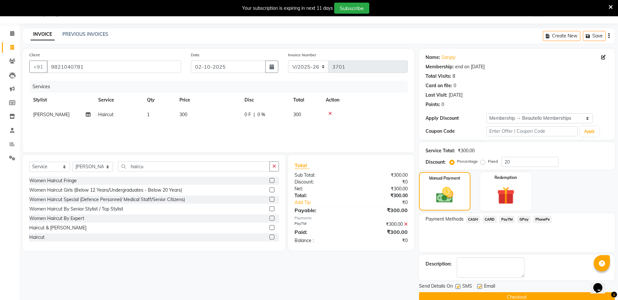
scroll to position [28, 0]
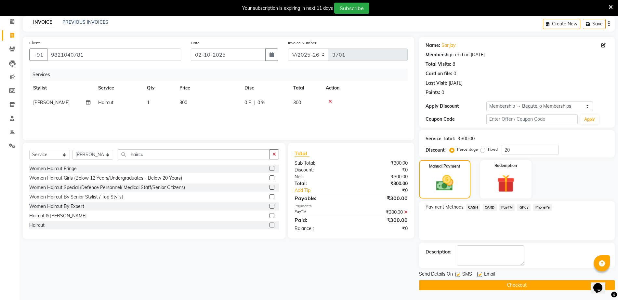
click at [459, 274] on label at bounding box center [458, 274] width 5 height 5
click at [459, 274] on input "checkbox" at bounding box center [458, 275] width 4 height 4
checkbox input "false"
click at [461, 282] on button "Checkout" at bounding box center [517, 285] width 196 height 10
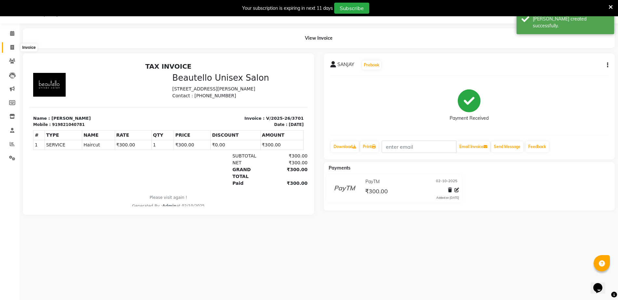
click at [11, 49] on icon at bounding box center [12, 47] width 4 height 5
select select "5051"
select select "service"
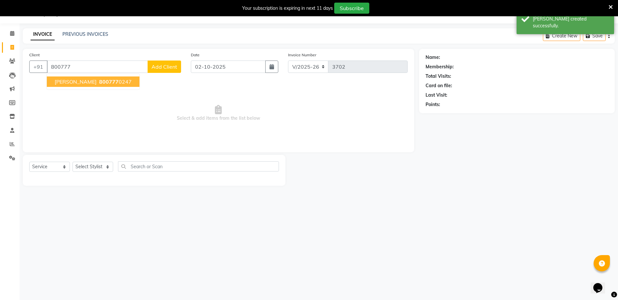
click at [80, 81] on span "[PERSON_NAME]" at bounding box center [76, 81] width 42 height 7
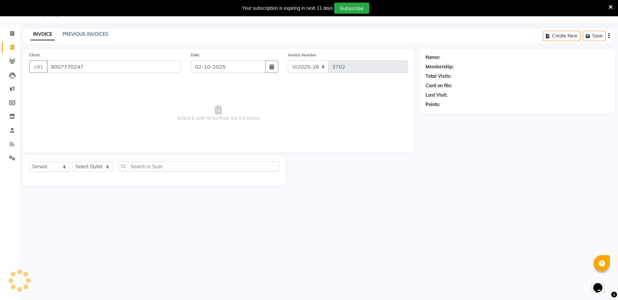
type input "8007770247"
click at [93, 166] on select "Select Stylist Akki [PERSON_NAME] [PERSON_NAME] [PERSON_NAME] Sameer [PERSON_NA…" at bounding box center [93, 167] width 41 height 10
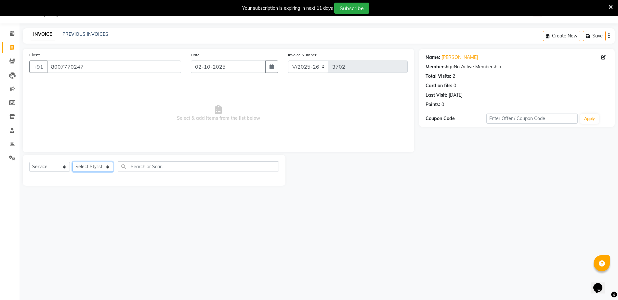
select select "31995"
click at [73, 162] on select "Select Stylist Akki [PERSON_NAME] [PERSON_NAME] [PERSON_NAME] Sameer [PERSON_NA…" at bounding box center [93, 167] width 41 height 10
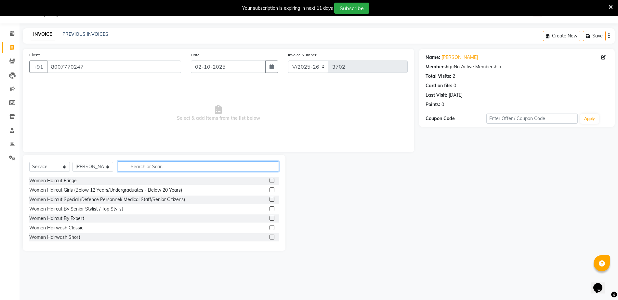
click at [188, 167] on input "text" at bounding box center [198, 166] width 161 height 10
type input "haircu"
click at [270, 239] on label at bounding box center [272, 237] width 5 height 5
click at [270, 239] on input "checkbox" at bounding box center [272, 237] width 4 height 4
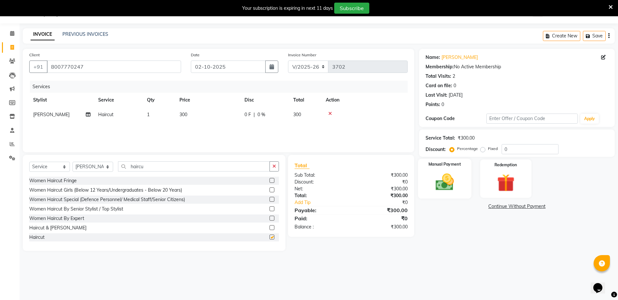
checkbox input "false"
click at [442, 183] on img at bounding box center [445, 181] width 30 height 21
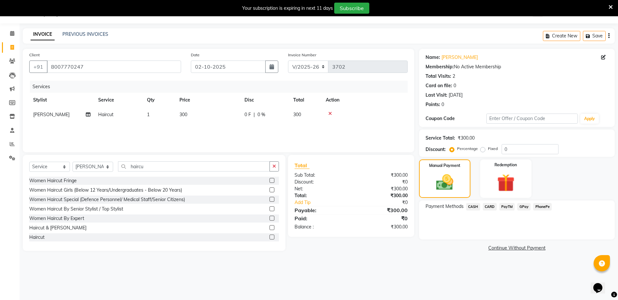
click at [510, 206] on span "PayTM" at bounding box center [508, 206] width 16 height 7
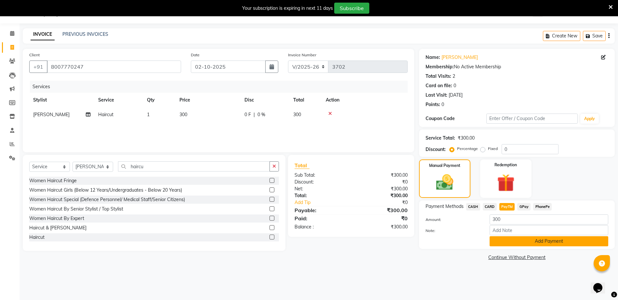
click at [514, 244] on button "Add Payment" at bounding box center [549, 241] width 119 height 10
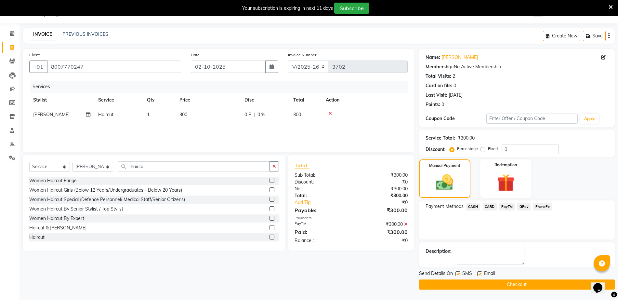
click at [456, 274] on label at bounding box center [458, 273] width 5 height 5
click at [456, 274] on input "checkbox" at bounding box center [458, 274] width 4 height 4
checkbox input "false"
click at [464, 286] on button "Checkout" at bounding box center [517, 284] width 196 height 10
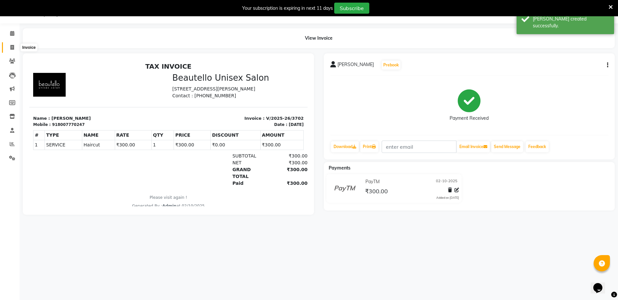
click at [14, 46] on icon at bounding box center [12, 47] width 4 height 5
select select "5051"
select select "service"
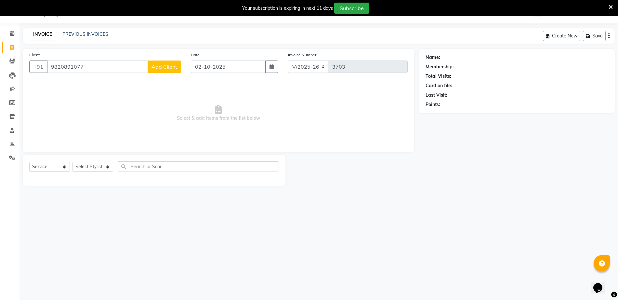
type input "9820891077"
click at [160, 70] on button "Add Client" at bounding box center [165, 67] width 34 height 12
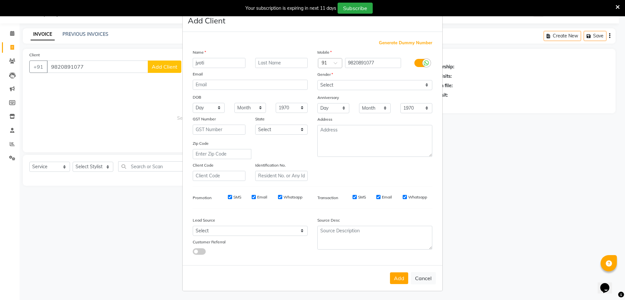
type input "jyoti"
click at [356, 90] on select "Select [DEMOGRAPHIC_DATA] [DEMOGRAPHIC_DATA] Other Prefer Not To Say" at bounding box center [374, 85] width 115 height 10
select select "[DEMOGRAPHIC_DATA]"
click at [317, 80] on select "Select [DEMOGRAPHIC_DATA] [DEMOGRAPHIC_DATA] Other Prefer Not To Say" at bounding box center [374, 85] width 115 height 10
click at [395, 274] on button "Add" at bounding box center [399, 278] width 18 height 12
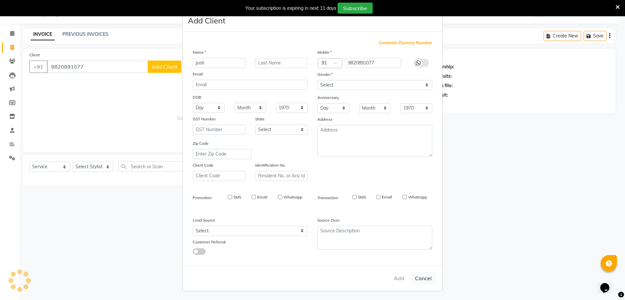
select select
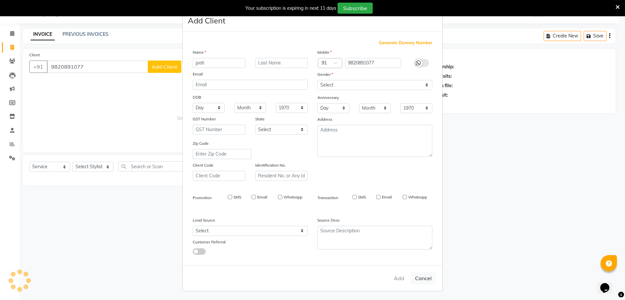
select select
checkbox input "false"
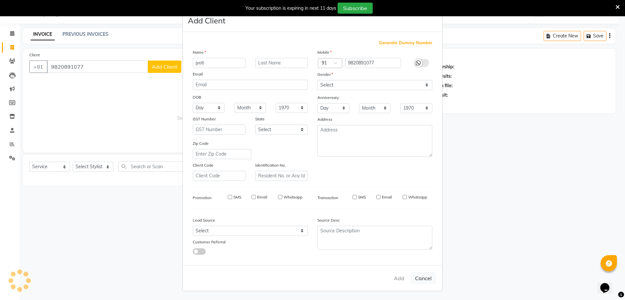
checkbox input "false"
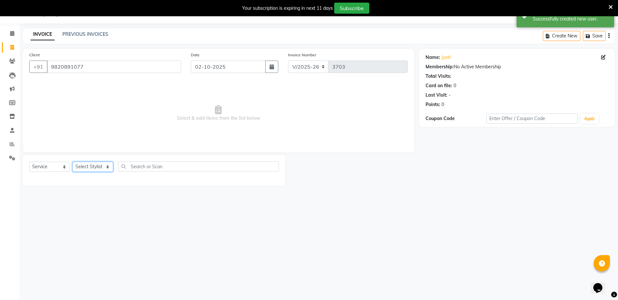
click at [106, 164] on select "Select Stylist Akki [PERSON_NAME] [PERSON_NAME] [PERSON_NAME] Sameer [PERSON_NA…" at bounding box center [93, 167] width 41 height 10
select select "31995"
click at [73, 162] on select "Select Stylist Akki [PERSON_NAME] [PERSON_NAME] [PERSON_NAME] Sameer [PERSON_NA…" at bounding box center [93, 167] width 41 height 10
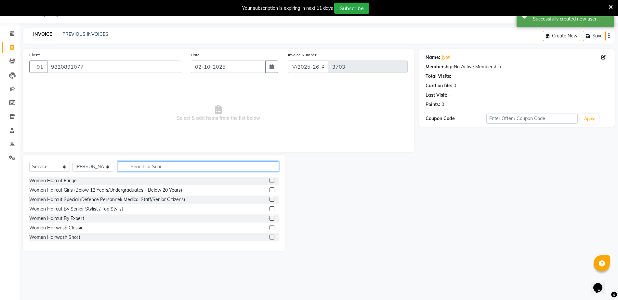
click at [193, 164] on input "text" at bounding box center [198, 166] width 161 height 10
type input "hairc"
click at [263, 236] on div "Haircut" at bounding box center [154, 237] width 250 height 8
click at [270, 238] on label at bounding box center [272, 237] width 5 height 5
click at [270, 238] on input "checkbox" at bounding box center [272, 237] width 4 height 4
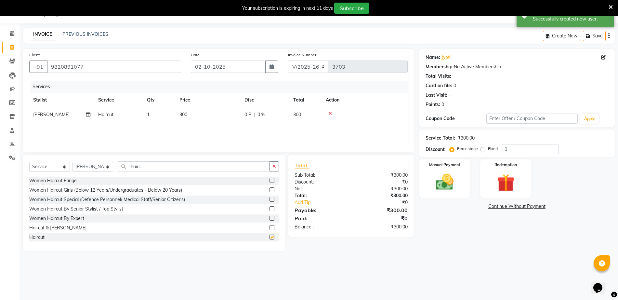
checkbox input "false"
click at [94, 165] on select "Select Stylist Akki [PERSON_NAME] [PERSON_NAME] [PERSON_NAME] Sameer [PERSON_NA…" at bounding box center [93, 167] width 41 height 10
select select "31994"
click at [73, 162] on select "Select Stylist Akki [PERSON_NAME] [PERSON_NAME] [PERSON_NAME] Sameer [PERSON_NA…" at bounding box center [93, 167] width 41 height 10
click at [270, 208] on label at bounding box center [272, 208] width 5 height 5
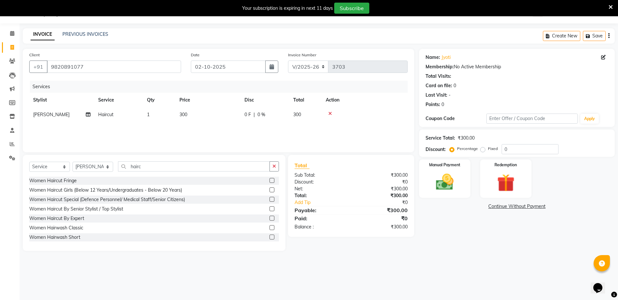
click at [270, 208] on input "checkbox" at bounding box center [272, 209] width 4 height 4
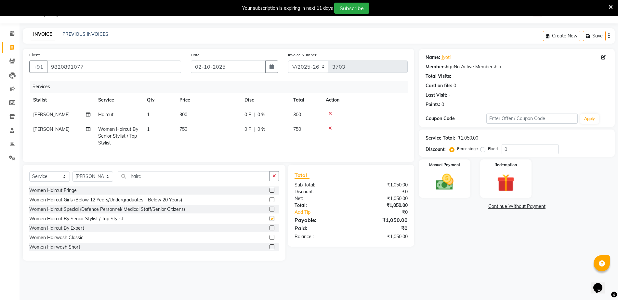
checkbox input "false"
click at [186, 130] on span "750" at bounding box center [184, 129] width 8 height 6
select select "31994"
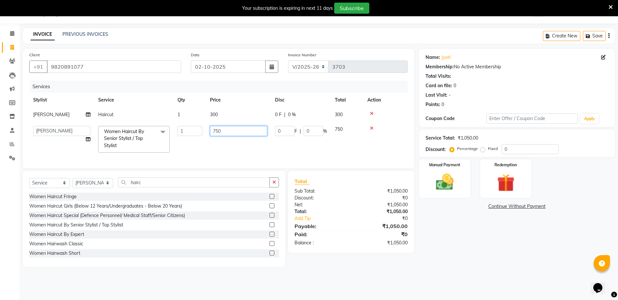
click at [240, 129] on input "750" at bounding box center [238, 131] width 57 height 10
type input "600"
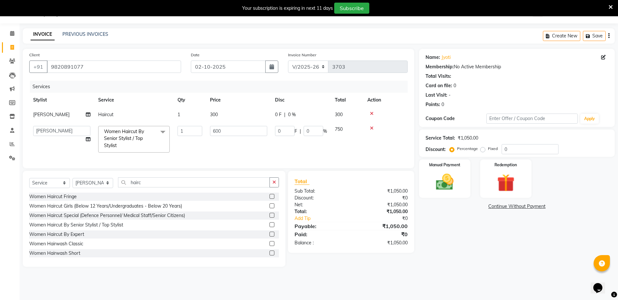
click at [222, 116] on td "300" at bounding box center [238, 114] width 65 height 15
select select "31995"
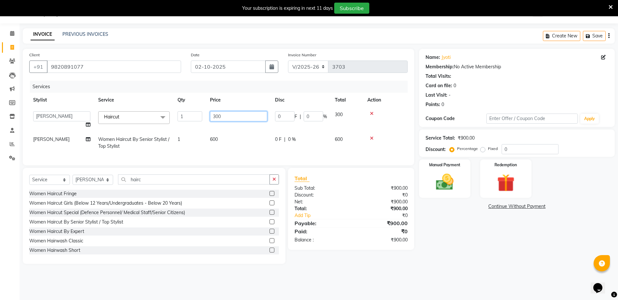
click at [222, 116] on input "300" at bounding box center [238, 116] width 57 height 10
drag, startPoint x: 231, startPoint y: 119, endPoint x: 188, endPoint y: 119, distance: 43.3
click at [188, 119] on tr "Akki [PERSON_NAME] [PERSON_NAME] [PERSON_NAME] [PERSON_NAME] Mam Sweety Haircut…" at bounding box center [218, 119] width 379 height 25
type input "3"
type input "400"
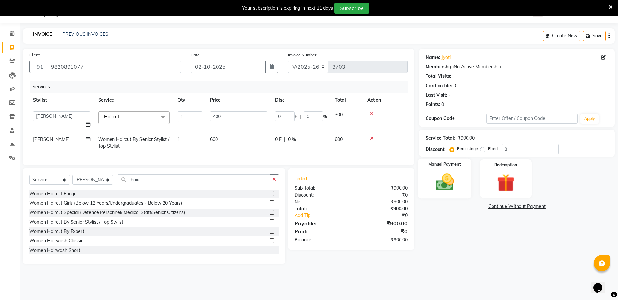
click at [438, 187] on img at bounding box center [445, 181] width 30 height 21
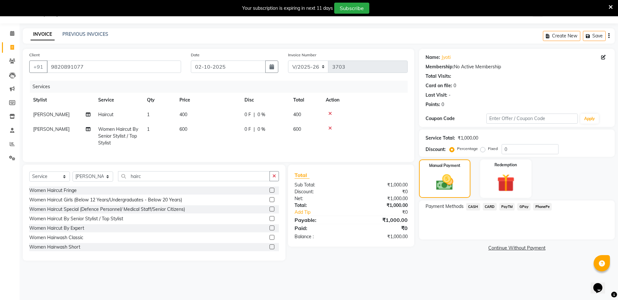
click at [508, 206] on span "PayTM" at bounding box center [508, 206] width 16 height 7
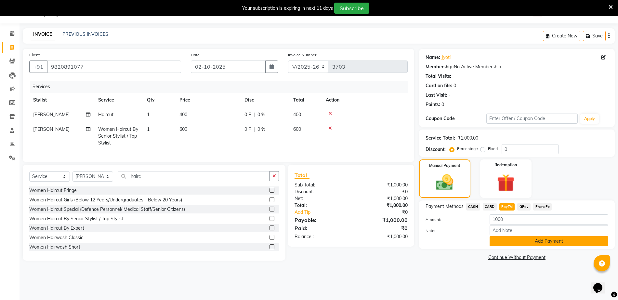
click at [510, 239] on button "Add Payment" at bounding box center [549, 241] width 119 height 10
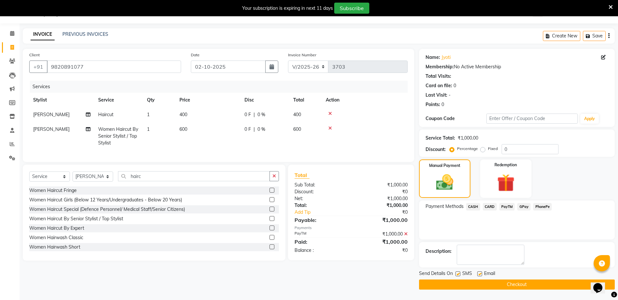
click at [459, 274] on label at bounding box center [458, 273] width 5 height 5
click at [459, 274] on input "checkbox" at bounding box center [458, 274] width 4 height 4
checkbox input "false"
click at [464, 285] on button "Checkout" at bounding box center [517, 284] width 196 height 10
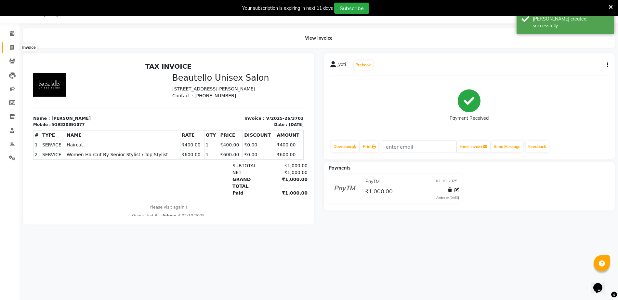
click at [11, 47] on icon at bounding box center [12, 47] width 4 height 5
select select "5051"
select select "service"
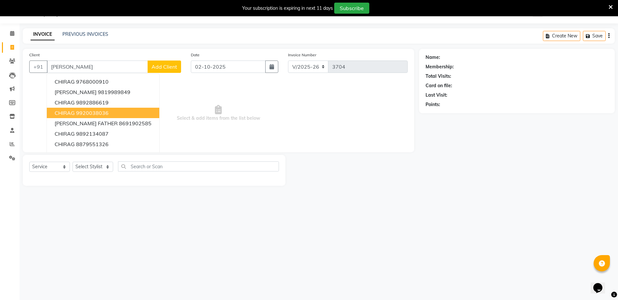
click at [104, 112] on ngb-highlight "9920038036" at bounding box center [92, 113] width 33 height 7
type input "9920038036"
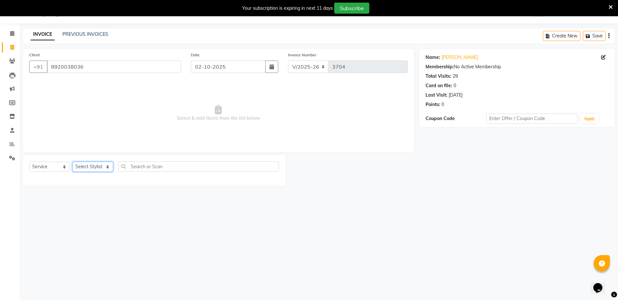
click at [88, 168] on select "Select Stylist Akki [PERSON_NAME] [PERSON_NAME] [PERSON_NAME] Sameer [PERSON_NA…" at bounding box center [93, 167] width 41 height 10
select select "31994"
click at [73, 162] on select "Select Stylist Akki [PERSON_NAME] [PERSON_NAME] [PERSON_NAME] Sameer [PERSON_NA…" at bounding box center [93, 167] width 41 height 10
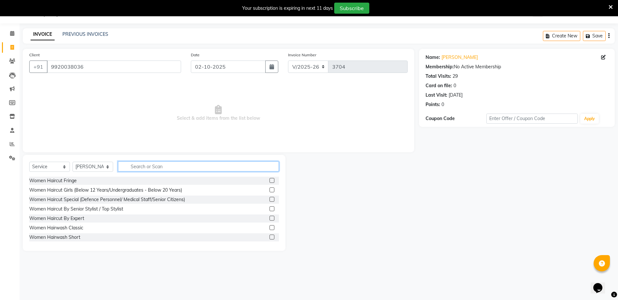
click at [216, 166] on input "text" at bounding box center [198, 166] width 161 height 10
type input "pac"
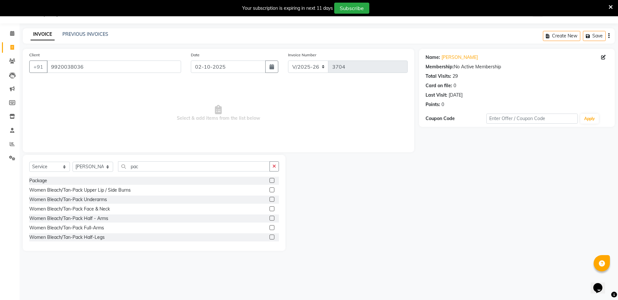
click at [270, 180] on label at bounding box center [272, 180] width 5 height 5
click at [270, 180] on input "checkbox" at bounding box center [272, 181] width 4 height 4
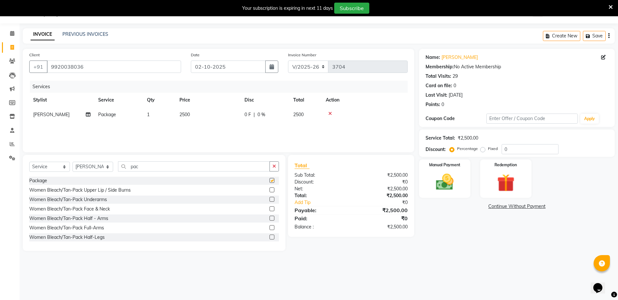
checkbox input "false"
click at [193, 114] on td "2500" at bounding box center [208, 114] width 65 height 15
select select "31994"
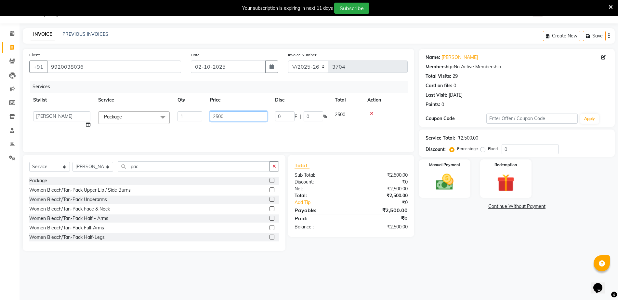
click at [240, 119] on input "2500" at bounding box center [238, 116] width 57 height 10
type input "2"
type input "3500"
click at [445, 177] on img at bounding box center [445, 181] width 30 height 21
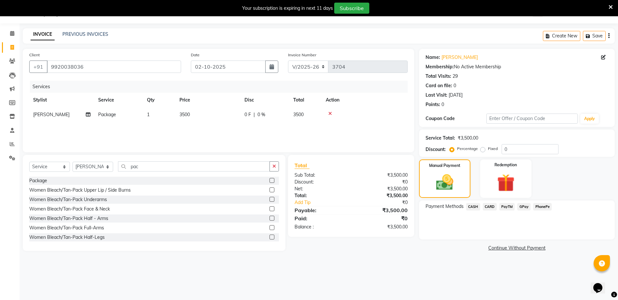
click at [180, 116] on span "3500" at bounding box center [185, 115] width 10 height 6
select select "31994"
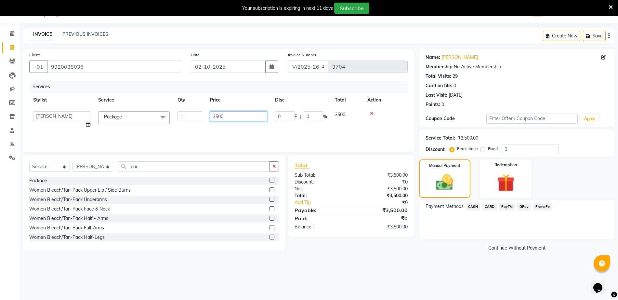
click at [226, 116] on input "3500" at bounding box center [238, 116] width 57 height 10
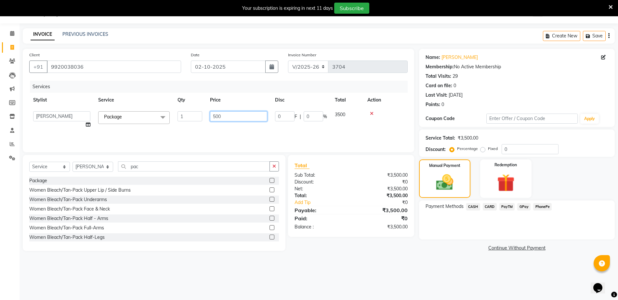
type input "5000"
click at [511, 207] on span "PayTM" at bounding box center [508, 206] width 16 height 7
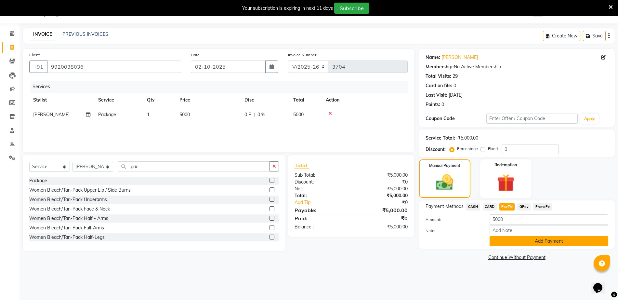
click at [522, 239] on button "Add Payment" at bounding box center [549, 241] width 119 height 10
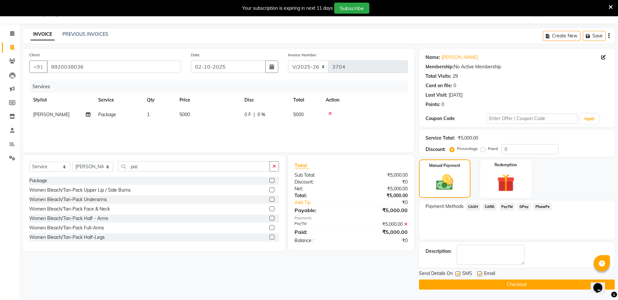
click at [457, 274] on label at bounding box center [458, 273] width 5 height 5
click at [457, 274] on input "checkbox" at bounding box center [458, 274] width 4 height 4
checkbox input "false"
click at [475, 283] on button "Checkout" at bounding box center [517, 284] width 196 height 10
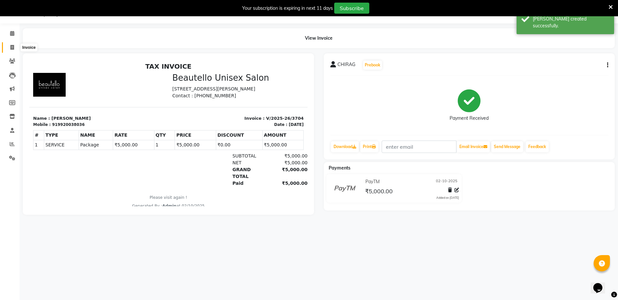
click at [8, 44] on span at bounding box center [12, 47] width 11 height 7
select select "5051"
select select "service"
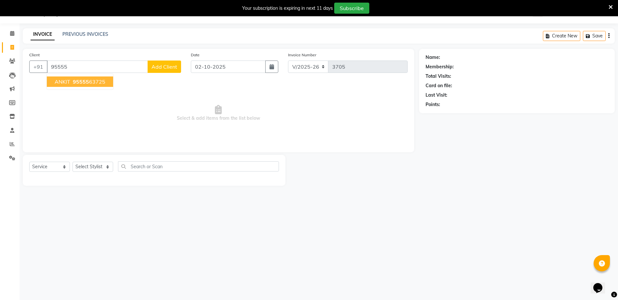
click at [108, 81] on button "ANKIT 95555 63725" at bounding box center [80, 81] width 66 height 10
type input "9555563725"
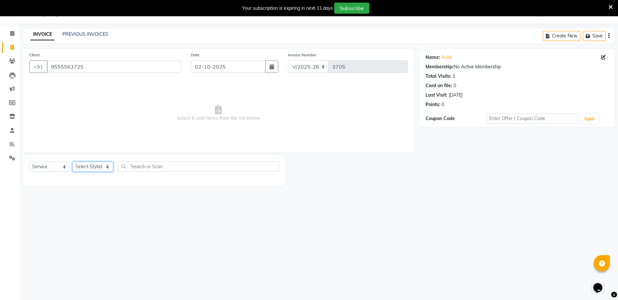
click at [93, 171] on select "Select Stylist Akki [PERSON_NAME] [PERSON_NAME] [PERSON_NAME] Sameer [PERSON_NA…" at bounding box center [93, 167] width 41 height 10
select select "31995"
click at [73, 162] on select "Select Stylist Akki [PERSON_NAME] [PERSON_NAME] [PERSON_NAME] Sameer [PERSON_NA…" at bounding box center [93, 167] width 41 height 10
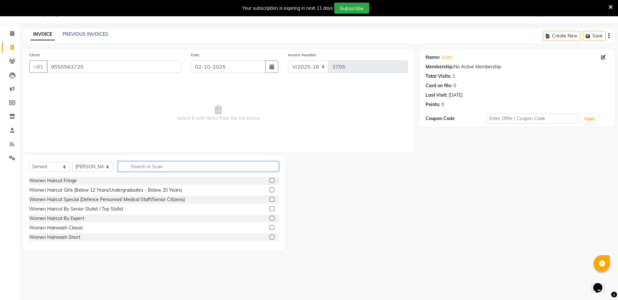
click at [173, 169] on input "text" at bounding box center [198, 166] width 161 height 10
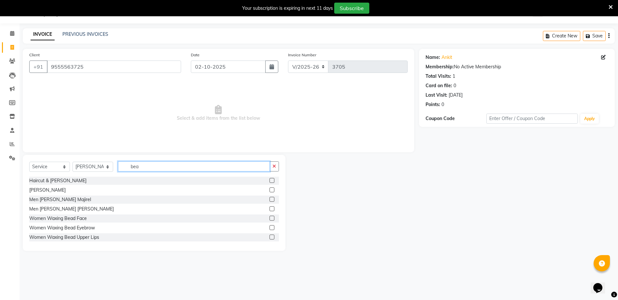
type input "bea"
click at [270, 189] on label at bounding box center [272, 189] width 5 height 5
click at [270, 189] on input "checkbox" at bounding box center [272, 190] width 4 height 4
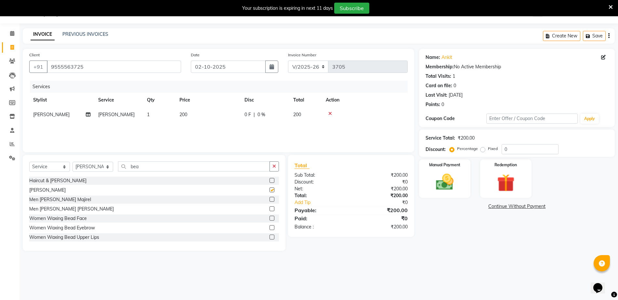
checkbox input "false"
click at [79, 165] on select "Select Stylist Akki [PERSON_NAME] [PERSON_NAME] [PERSON_NAME] Sameer [PERSON_NA…" at bounding box center [93, 167] width 41 height 10
select select "31997"
click at [73, 162] on select "Select Stylist Akki [PERSON_NAME] [PERSON_NAME] [PERSON_NAME] Sameer [PERSON_NA…" at bounding box center [93, 167] width 41 height 10
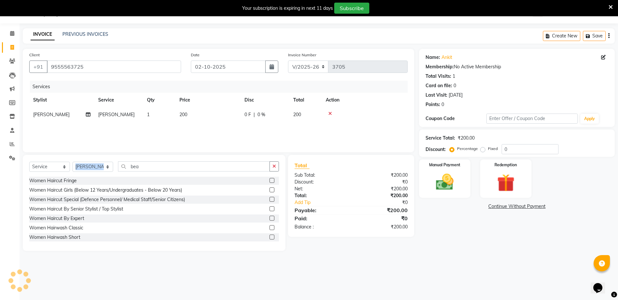
drag, startPoint x: 171, startPoint y: 171, endPoint x: 74, endPoint y: 169, distance: 97.0
click at [74, 169] on div "Select Service Product Membership Package Voucher Prepaid Gift Card Select Styl…" at bounding box center [154, 168] width 250 height 15
click at [171, 167] on input "bea" at bounding box center [194, 166] width 152 height 10
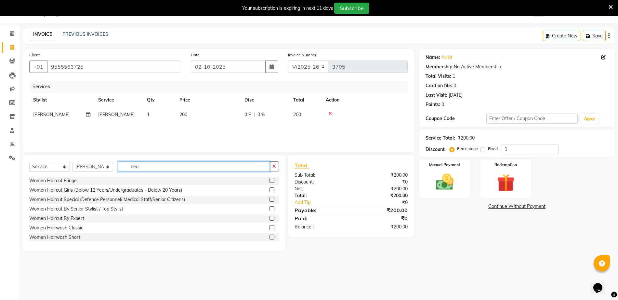
click at [171, 167] on input "bea" at bounding box center [194, 166] width 152 height 10
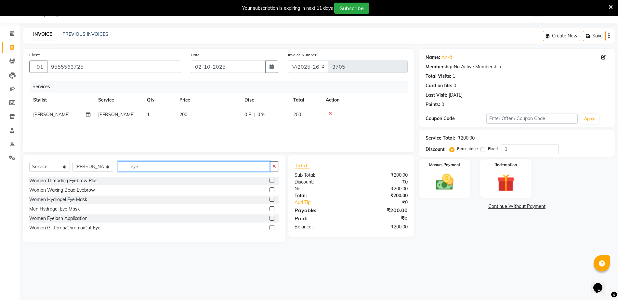
type input "eye"
click at [272, 179] on label at bounding box center [272, 180] width 5 height 5
click at [272, 179] on input "checkbox" at bounding box center [272, 181] width 4 height 4
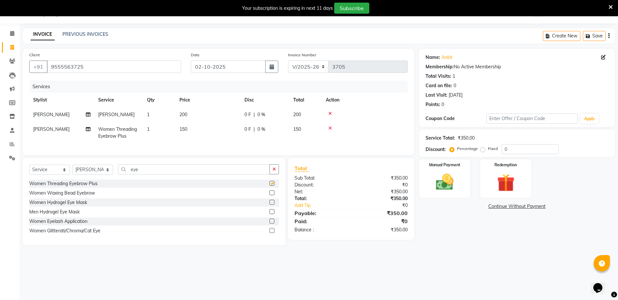
checkbox input "false"
click at [181, 127] on span "150" at bounding box center [184, 129] width 8 height 6
select select "31997"
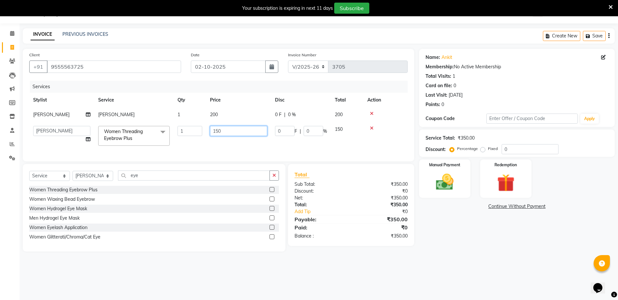
click at [216, 132] on input "150" at bounding box center [238, 131] width 57 height 10
type input "50"
click at [460, 176] on div "Manual Payment" at bounding box center [444, 179] width 53 height 40
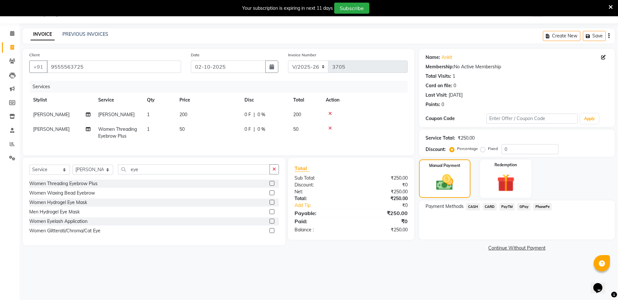
click at [509, 205] on span "PayTM" at bounding box center [508, 206] width 16 height 7
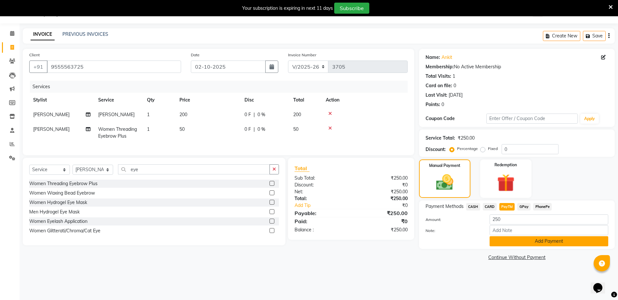
click at [510, 241] on button "Add Payment" at bounding box center [549, 241] width 119 height 10
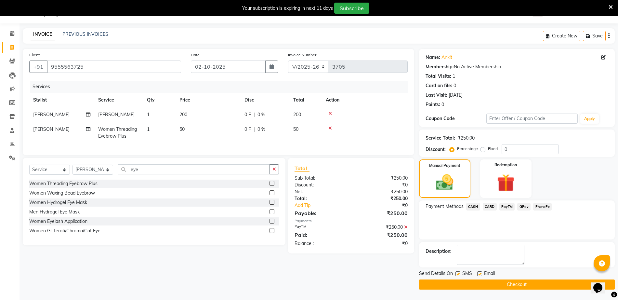
click at [460, 273] on label at bounding box center [458, 273] width 5 height 5
click at [460, 273] on input "checkbox" at bounding box center [458, 274] width 4 height 4
checkbox input "false"
click at [462, 287] on button "Checkout" at bounding box center [517, 284] width 196 height 10
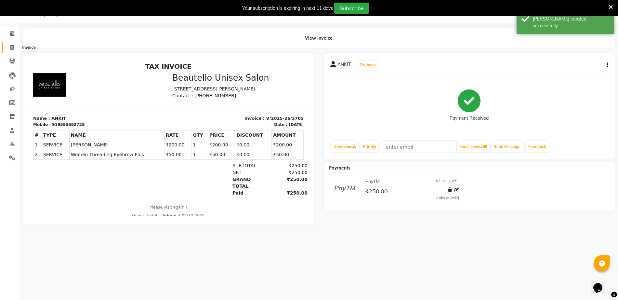
click at [12, 47] on icon at bounding box center [12, 47] width 4 height 5
select select "5051"
select select "service"
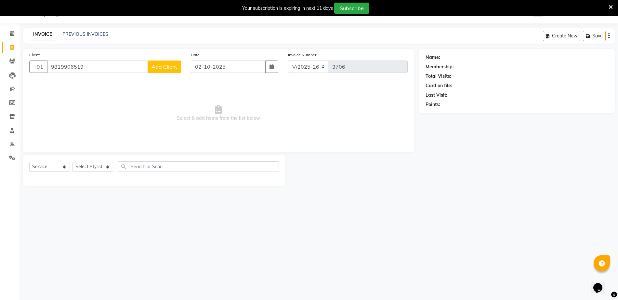
type input "9819906519"
click at [166, 70] on span "Add Client" at bounding box center [165, 66] width 26 height 7
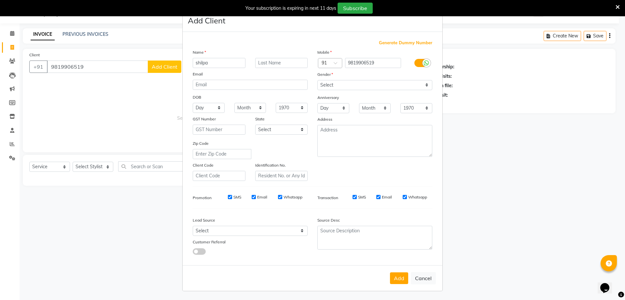
type input "shilpa"
click at [344, 85] on select "Select [DEMOGRAPHIC_DATA] [DEMOGRAPHIC_DATA] Other Prefer Not To Say" at bounding box center [374, 85] width 115 height 10
select select "[DEMOGRAPHIC_DATA]"
click at [317, 80] on select "Select [DEMOGRAPHIC_DATA] [DEMOGRAPHIC_DATA] Other Prefer Not To Say" at bounding box center [374, 85] width 115 height 10
click at [393, 278] on button "Add" at bounding box center [399, 278] width 18 height 12
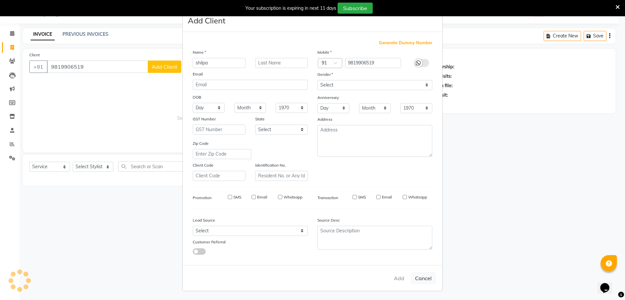
select select
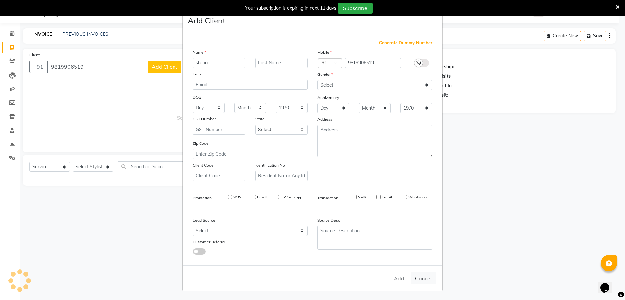
select select
checkbox input "false"
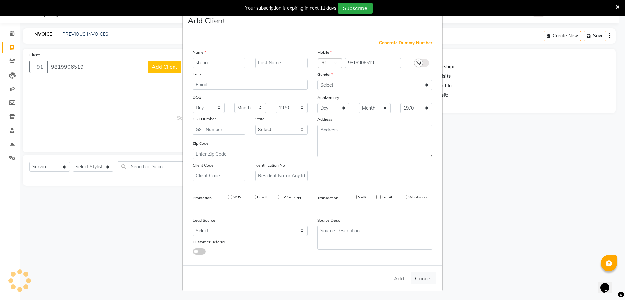
checkbox input "false"
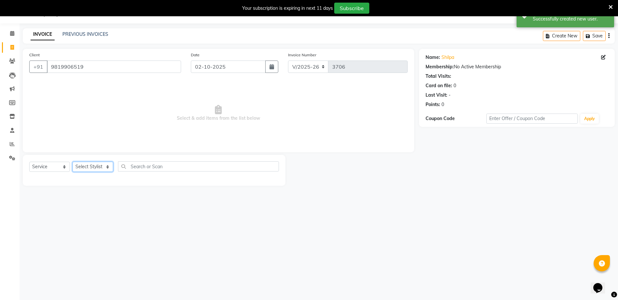
click at [88, 166] on select "Select Stylist Akki [PERSON_NAME] [PERSON_NAME] [PERSON_NAME] Sameer [PERSON_NA…" at bounding box center [93, 167] width 41 height 10
select select "31997"
click at [73, 162] on select "Select Stylist Akki [PERSON_NAME] [PERSON_NAME] [PERSON_NAME] Sameer [PERSON_NA…" at bounding box center [93, 167] width 41 height 10
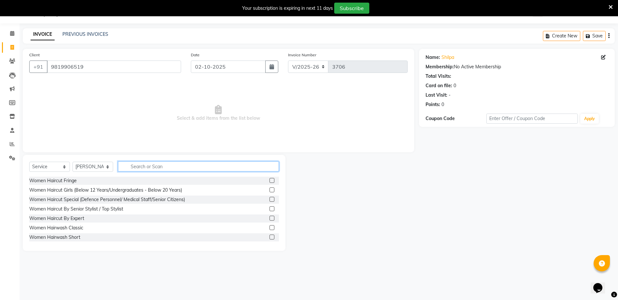
click at [172, 166] on input "text" at bounding box center [198, 166] width 161 height 10
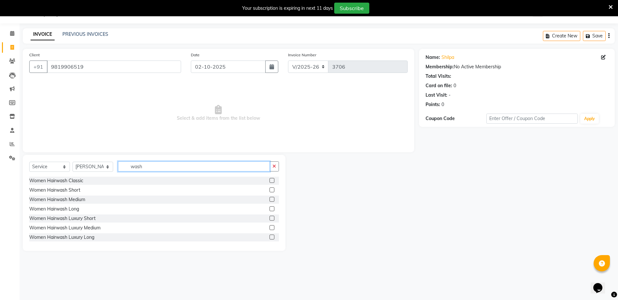
type input "wash"
click at [270, 189] on label at bounding box center [272, 189] width 5 height 5
click at [270, 189] on input "checkbox" at bounding box center [272, 190] width 4 height 4
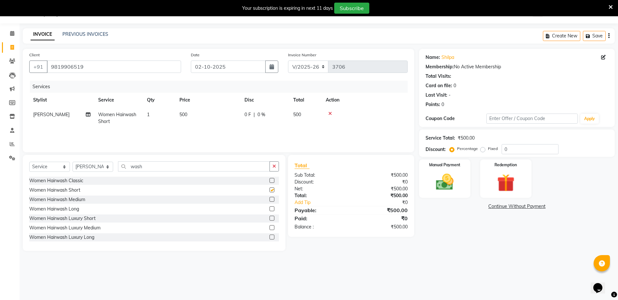
checkbox input "false"
click at [455, 177] on img at bounding box center [445, 181] width 30 height 21
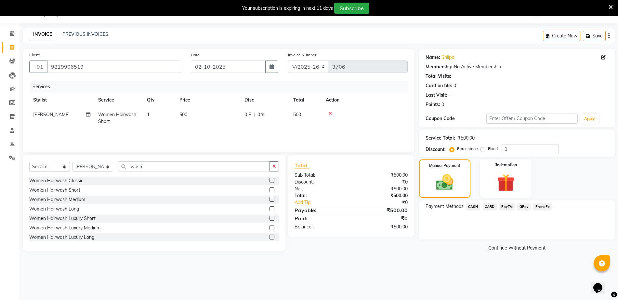
click at [507, 207] on span "PayTM" at bounding box center [508, 206] width 16 height 7
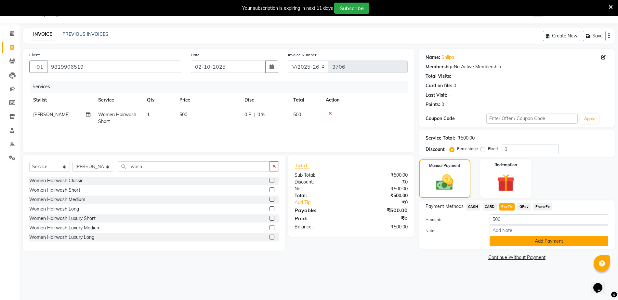
click at [530, 241] on button "Add Payment" at bounding box center [549, 241] width 119 height 10
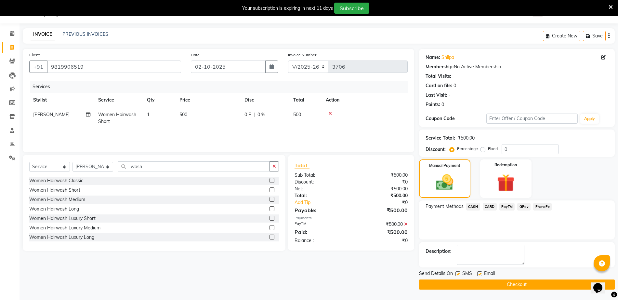
click at [459, 275] on label at bounding box center [458, 273] width 5 height 5
click at [459, 275] on input "checkbox" at bounding box center [458, 274] width 4 height 4
checkbox input "false"
click at [469, 287] on button "Checkout" at bounding box center [517, 284] width 196 height 10
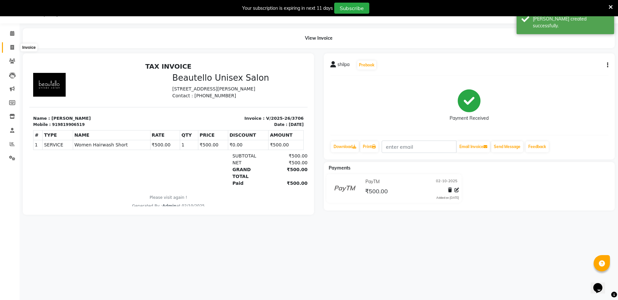
click at [13, 47] on icon at bounding box center [12, 47] width 4 height 5
select select "5051"
select select "service"
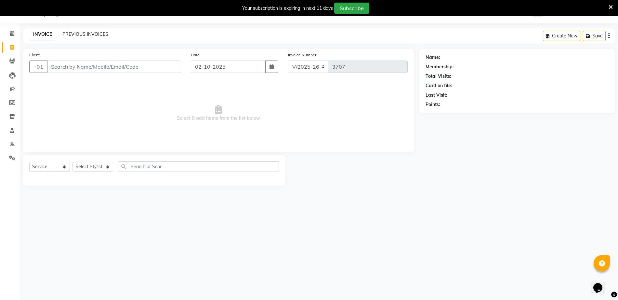
click at [92, 35] on link "PREVIOUS INVOICES" at bounding box center [85, 34] width 46 height 6
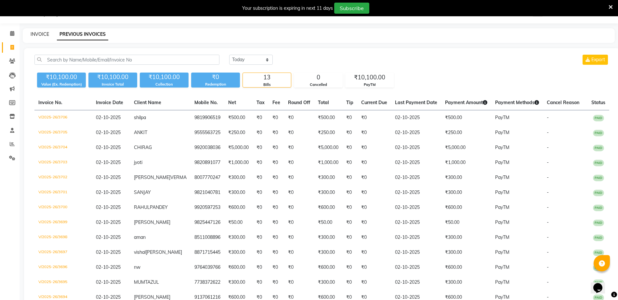
click at [43, 32] on link "INVOICE" at bounding box center [40, 34] width 19 height 6
select select "5051"
select select "service"
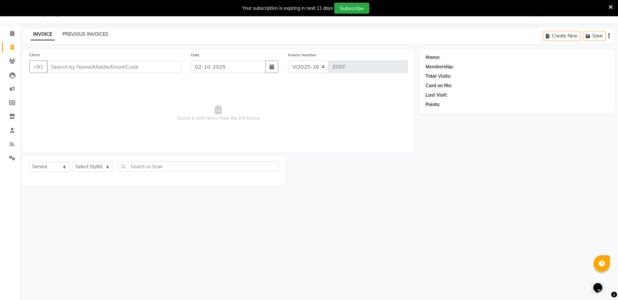
click at [88, 34] on link "PREVIOUS INVOICES" at bounding box center [85, 34] width 46 height 6
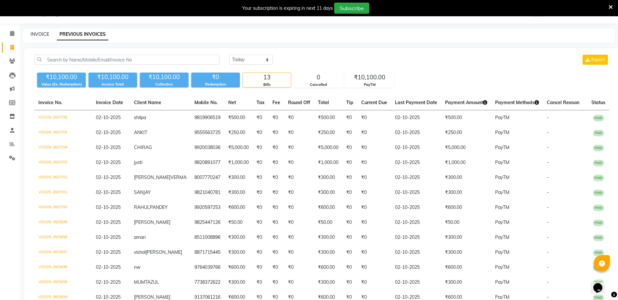
click at [36, 33] on link "INVOICE" at bounding box center [40, 34] width 19 height 6
select select "5051"
select select "service"
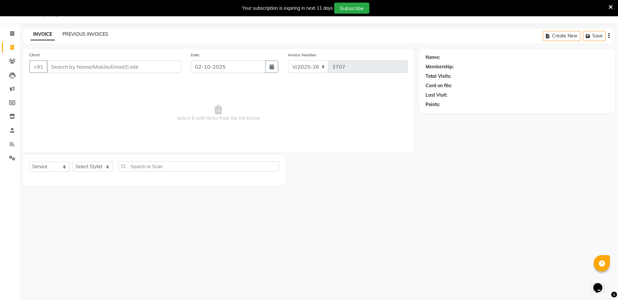
click at [92, 33] on link "PREVIOUS INVOICES" at bounding box center [85, 34] width 46 height 6
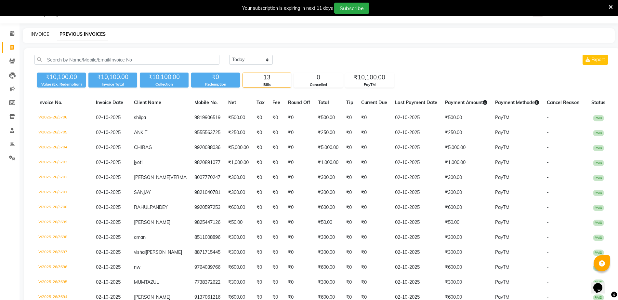
click at [37, 34] on link "INVOICE" at bounding box center [40, 34] width 19 height 6
select select "5051"
select select "service"
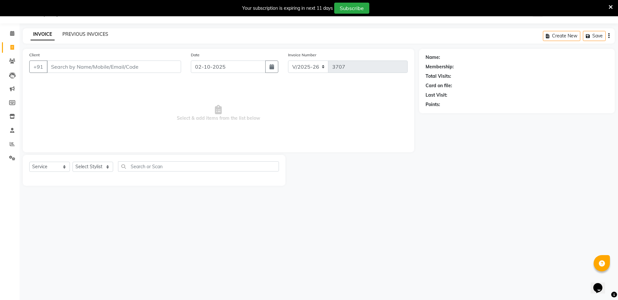
click at [92, 33] on link "PREVIOUS INVOICES" at bounding box center [85, 34] width 46 height 6
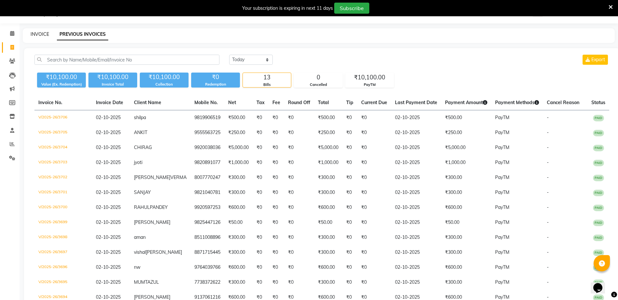
click at [34, 33] on link "INVOICE" at bounding box center [40, 34] width 19 height 6
select select "5051"
select select "service"
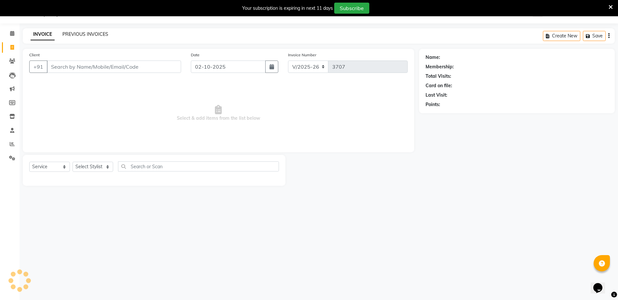
click at [86, 34] on link "PREVIOUS INVOICES" at bounding box center [85, 34] width 46 height 6
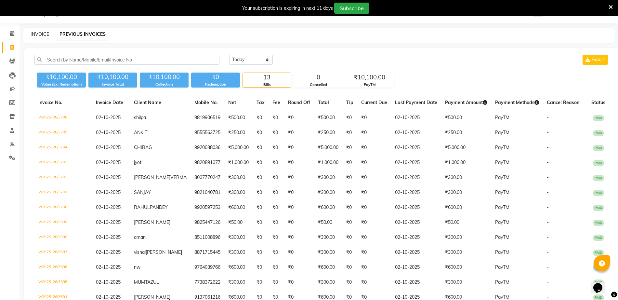
click at [35, 32] on link "INVOICE" at bounding box center [40, 34] width 19 height 6
select select "5051"
select select "service"
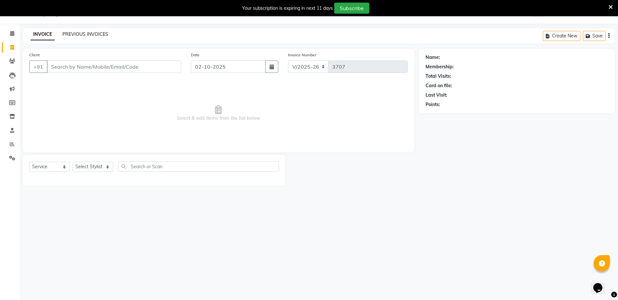
click at [98, 32] on link "PREVIOUS INVOICES" at bounding box center [85, 34] width 46 height 6
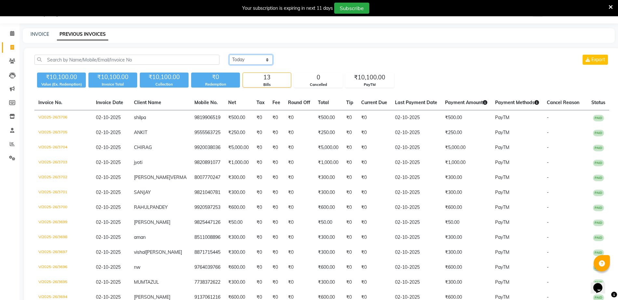
click at [243, 59] on select "[DATE] [DATE] Custom Range" at bounding box center [251, 60] width 44 height 10
click at [241, 60] on select "[DATE] [DATE] Custom Range" at bounding box center [251, 60] width 44 height 10
click at [247, 62] on select "[DATE] [DATE] Custom Range" at bounding box center [251, 60] width 44 height 10
click at [229, 55] on select "[DATE] [DATE] Custom Range" at bounding box center [251, 60] width 44 height 10
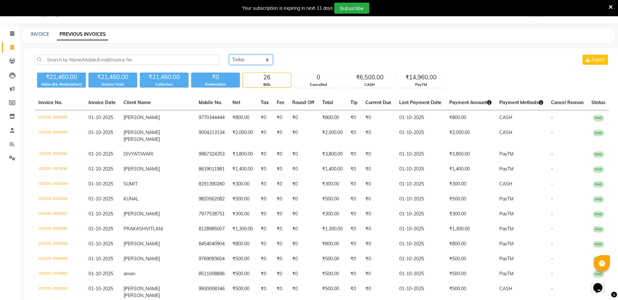
click at [249, 59] on select "[DATE] [DATE] Custom Range" at bounding box center [251, 60] width 44 height 10
click at [229, 55] on select "[DATE] [DATE] Custom Range" at bounding box center [251, 60] width 44 height 10
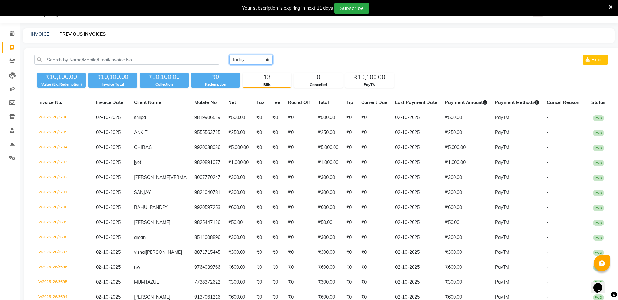
click at [250, 58] on select "[DATE] [DATE] Custom Range" at bounding box center [251, 60] width 44 height 10
click at [248, 58] on select "[DATE] [DATE] Custom Range" at bounding box center [251, 60] width 44 height 10
click at [251, 60] on select "[DATE] [DATE] Custom Range" at bounding box center [251, 60] width 44 height 10
click at [229, 55] on select "[DATE] [DATE] Custom Range" at bounding box center [251, 60] width 44 height 10
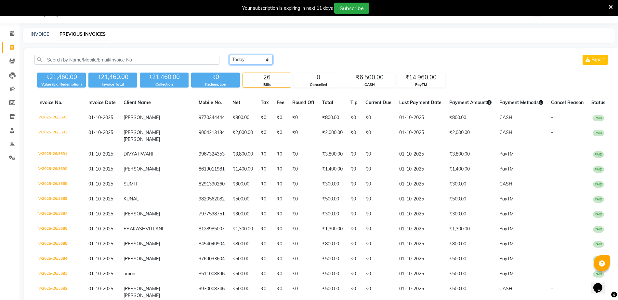
click at [250, 59] on select "[DATE] [DATE] Custom Range" at bounding box center [251, 60] width 44 height 10
click at [229, 55] on select "[DATE] [DATE] Custom Range" at bounding box center [251, 60] width 44 height 10
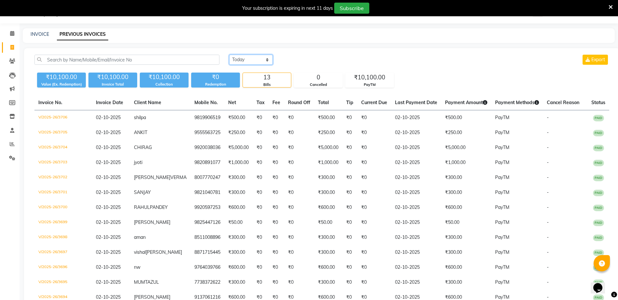
click at [255, 57] on select "[DATE] [DATE] Custom Range" at bounding box center [251, 60] width 44 height 10
click at [229, 55] on select "[DATE] [DATE] Custom Range" at bounding box center [251, 60] width 44 height 10
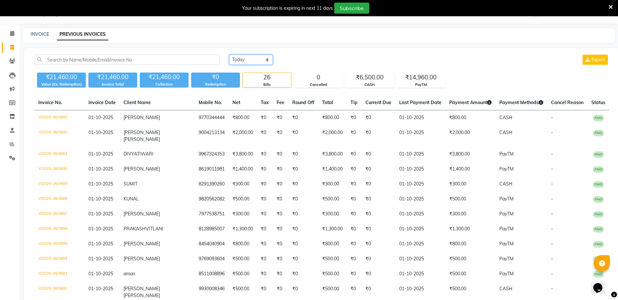
click at [244, 60] on select "[DATE] [DATE] Custom Range" at bounding box center [251, 60] width 44 height 10
click at [229, 55] on select "[DATE] [DATE] Custom Range" at bounding box center [251, 60] width 44 height 10
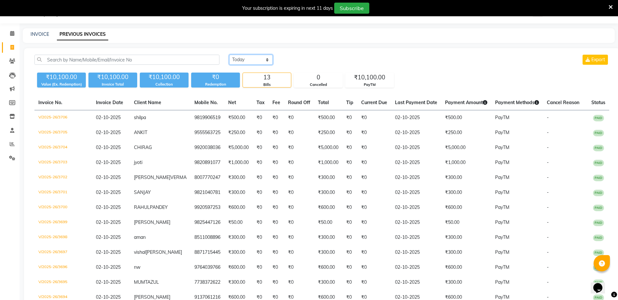
click at [251, 60] on select "[DATE] [DATE] Custom Range" at bounding box center [251, 60] width 44 height 10
click at [229, 55] on select "[DATE] [DATE] Custom Range" at bounding box center [251, 60] width 44 height 10
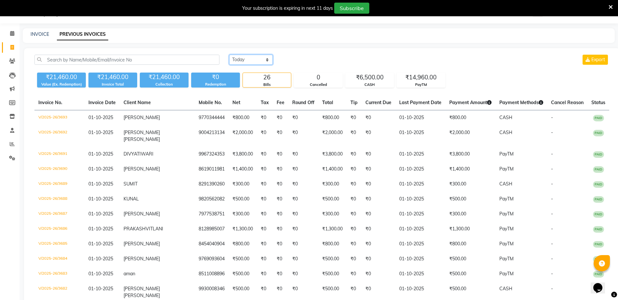
click at [247, 61] on select "[DATE] [DATE] Custom Range" at bounding box center [251, 60] width 44 height 10
select select "[DATE]"
click at [229, 55] on select "[DATE] [DATE] Custom Range" at bounding box center [251, 60] width 44 height 10
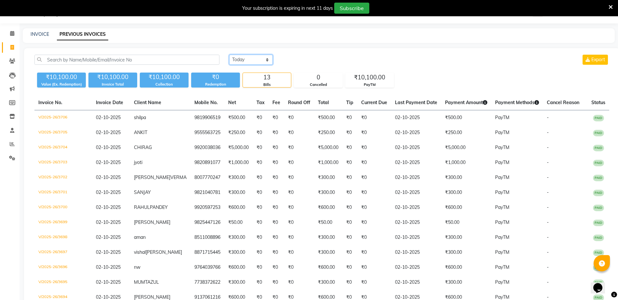
click at [259, 59] on select "[DATE] [DATE] Custom Range" at bounding box center [251, 60] width 44 height 10
click at [229, 55] on select "[DATE] [DATE] Custom Range" at bounding box center [251, 60] width 44 height 10
click at [41, 35] on link "INVOICE" at bounding box center [40, 34] width 19 height 6
select select "5051"
select select "service"
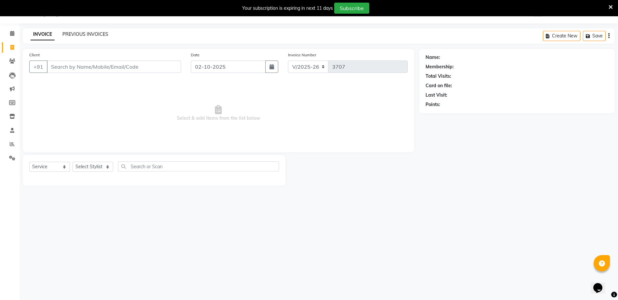
click at [81, 34] on link "PREVIOUS INVOICES" at bounding box center [85, 34] width 46 height 6
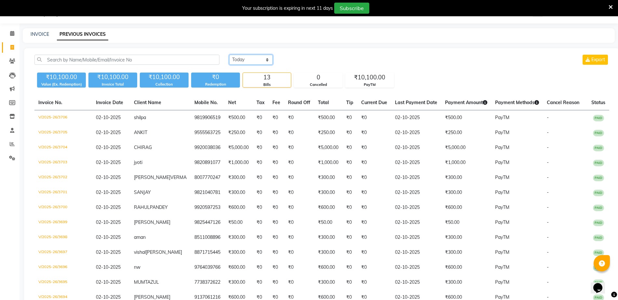
click at [249, 61] on select "[DATE] [DATE] Custom Range" at bounding box center [251, 60] width 44 height 10
click at [237, 38] on div "INVOICE PREVIOUS INVOICES" at bounding box center [319, 35] width 592 height 15
click at [253, 59] on select "[DATE] [DATE] Custom Range" at bounding box center [251, 60] width 44 height 10
click at [37, 34] on link "INVOICE" at bounding box center [40, 34] width 19 height 6
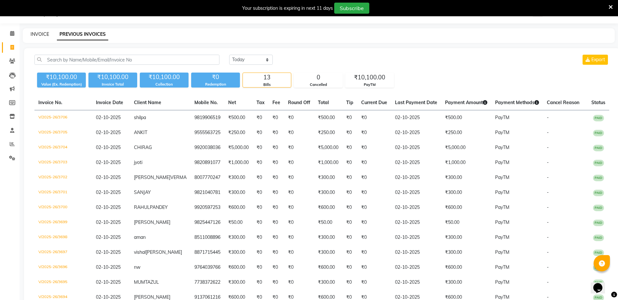
select select "service"
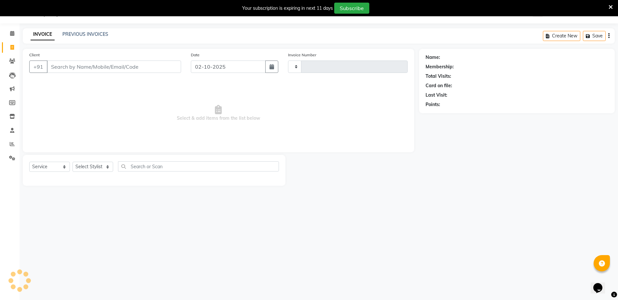
type input "3707"
select select "5051"
click at [87, 34] on link "PREVIOUS INVOICES" at bounding box center [85, 34] width 46 height 6
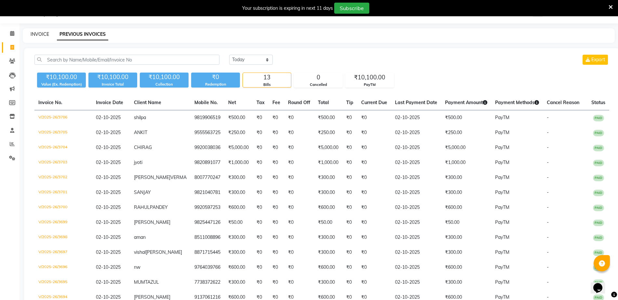
click at [34, 35] on link "INVOICE" at bounding box center [40, 34] width 19 height 6
select select "5051"
select select "service"
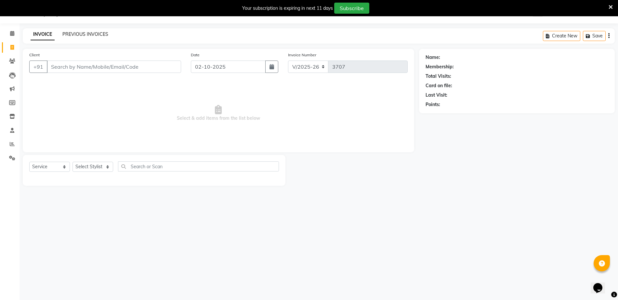
click at [87, 34] on link "PREVIOUS INVOICES" at bounding box center [85, 34] width 46 height 6
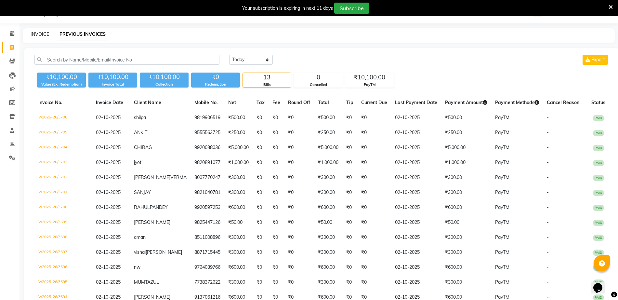
click at [38, 32] on link "INVOICE" at bounding box center [40, 34] width 19 height 6
select select "5051"
select select "service"
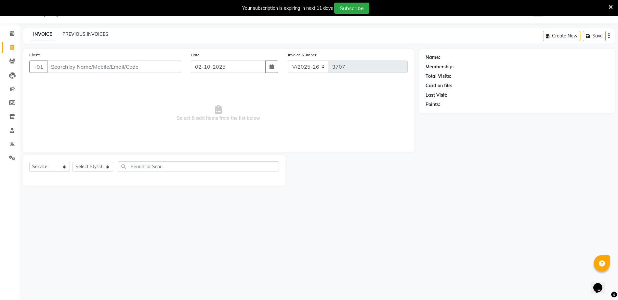
click at [85, 33] on link "PREVIOUS INVOICES" at bounding box center [85, 34] width 46 height 6
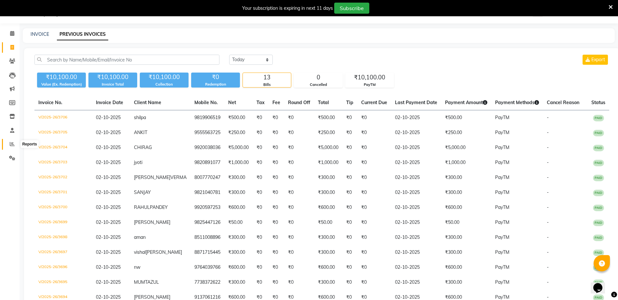
click at [11, 141] on span at bounding box center [12, 144] width 11 height 7
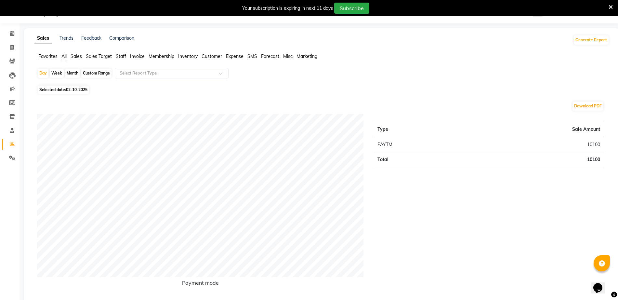
click at [73, 73] on div "Month" at bounding box center [72, 73] width 15 height 9
select select "10"
select select "2025"
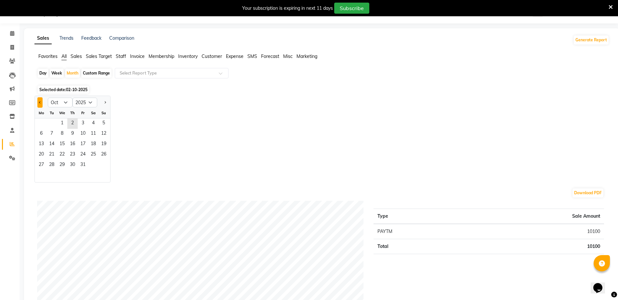
click at [39, 104] on button "Previous month" at bounding box center [39, 102] width 5 height 10
select select "9"
click at [41, 123] on span "1" at bounding box center [41, 123] width 10 height 10
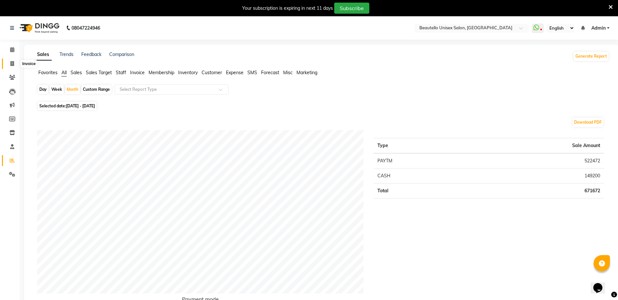
click at [12, 64] on icon at bounding box center [12, 63] width 4 height 5
select select "service"
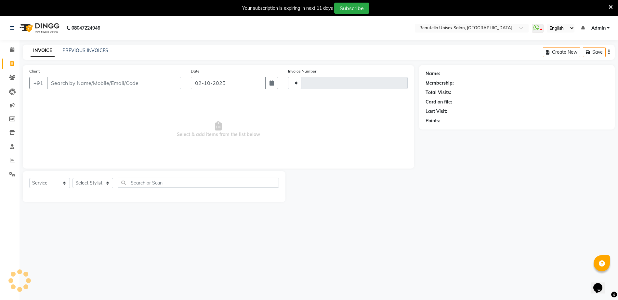
type input "3707"
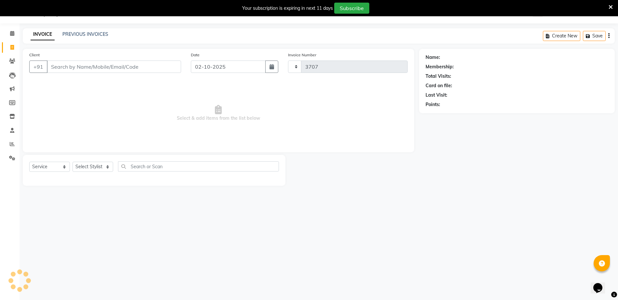
select select "5051"
click at [99, 67] on input "Client" at bounding box center [114, 67] width 134 height 12
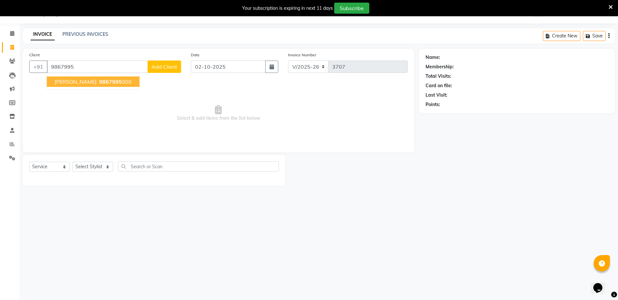
click at [101, 84] on ngb-highlight "9867995 000" at bounding box center [115, 81] width 34 height 7
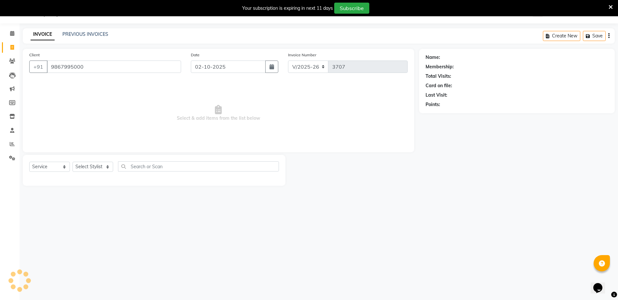
type input "9867995000"
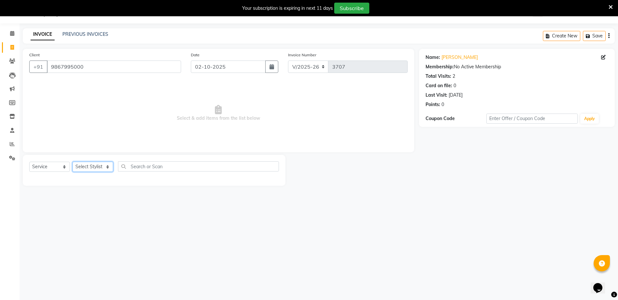
click at [89, 171] on select "Select Stylist Akki [PERSON_NAME] [PERSON_NAME] [PERSON_NAME] Sameer [PERSON_NA…" at bounding box center [93, 167] width 41 height 10
select select "31995"
click at [73, 162] on select "Select Stylist Akki [PERSON_NAME] [PERSON_NAME] [PERSON_NAME] Sameer [PERSON_NA…" at bounding box center [93, 167] width 41 height 10
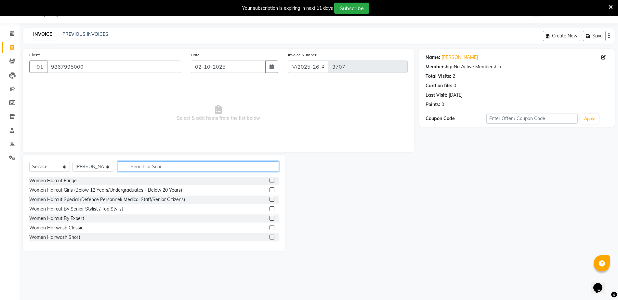
click at [184, 166] on input "text" at bounding box center [198, 166] width 161 height 10
type input "haircut"
click at [270, 238] on label at bounding box center [272, 237] width 5 height 5
click at [270, 238] on input "checkbox" at bounding box center [272, 237] width 4 height 4
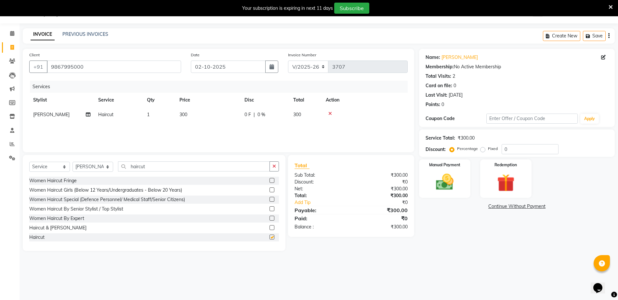
checkbox input "false"
click at [193, 119] on td "300" at bounding box center [208, 114] width 65 height 15
select select "31995"
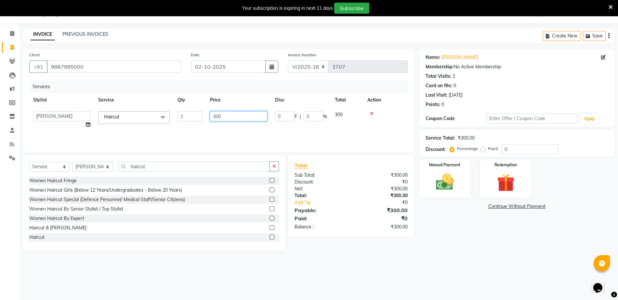
click at [217, 116] on input "300" at bounding box center [238, 116] width 57 height 10
type input "500"
click at [442, 181] on img at bounding box center [445, 181] width 30 height 21
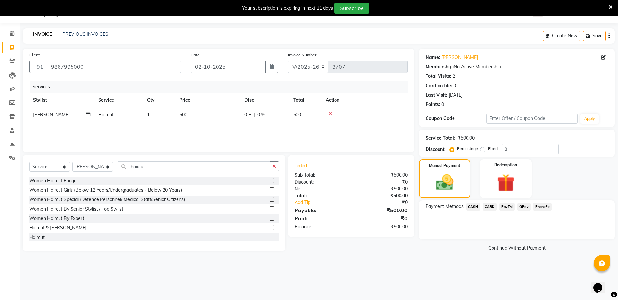
click at [508, 207] on span "PayTM" at bounding box center [508, 206] width 16 height 7
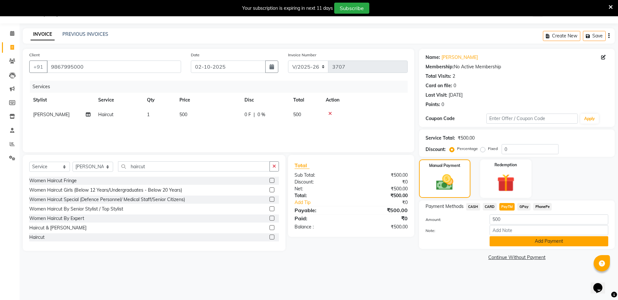
click at [505, 242] on button "Add Payment" at bounding box center [549, 241] width 119 height 10
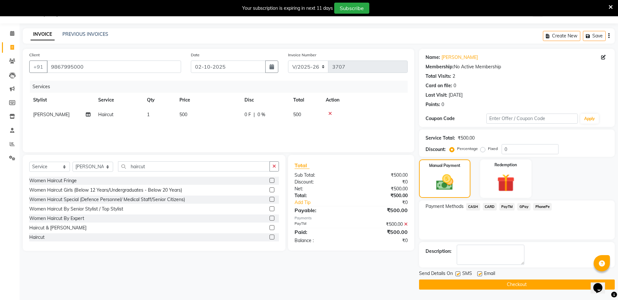
click at [457, 275] on label at bounding box center [458, 273] width 5 height 5
click at [457, 275] on input "checkbox" at bounding box center [458, 274] width 4 height 4
checkbox input "false"
click at [463, 288] on button "Checkout" at bounding box center [517, 284] width 196 height 10
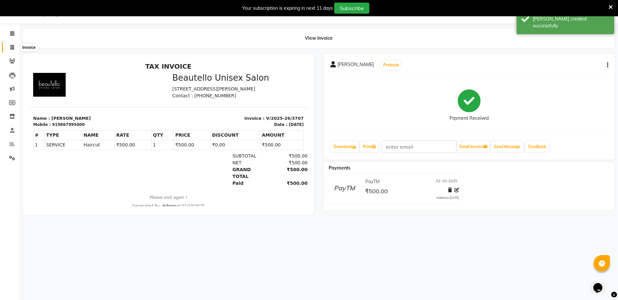
click at [11, 44] on span at bounding box center [12, 47] width 11 height 7
select select "5051"
select select "service"
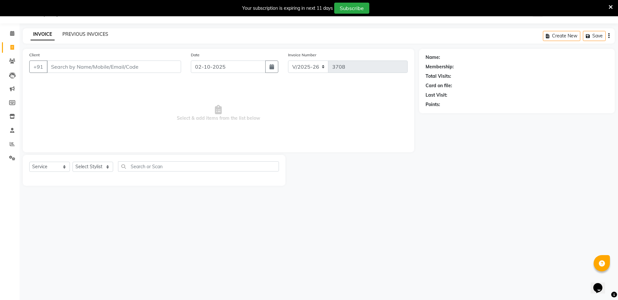
click at [86, 35] on link "PREVIOUS INVOICES" at bounding box center [85, 34] width 46 height 6
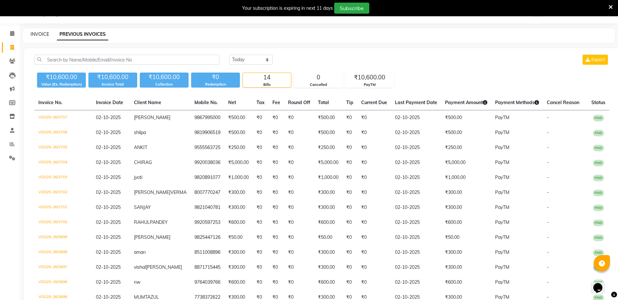
click at [36, 34] on link "INVOICE" at bounding box center [40, 34] width 19 height 6
select select "5051"
select select "service"
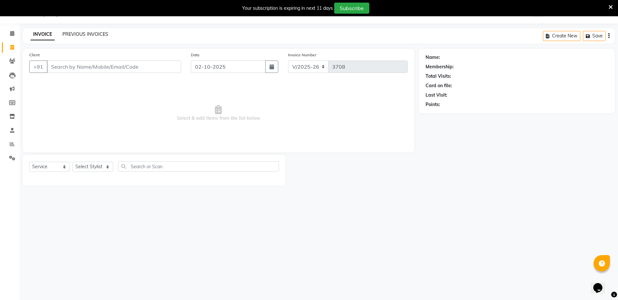
click at [83, 34] on link "PREVIOUS INVOICES" at bounding box center [85, 34] width 46 height 6
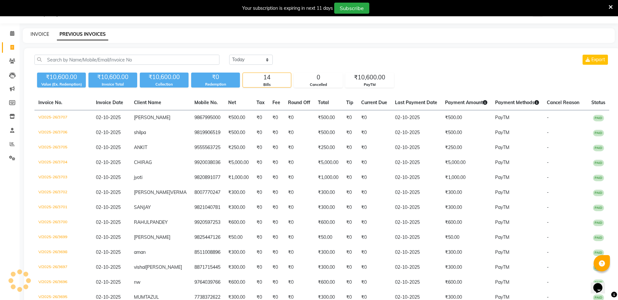
click at [41, 34] on link "INVOICE" at bounding box center [40, 34] width 19 height 6
select select "5051"
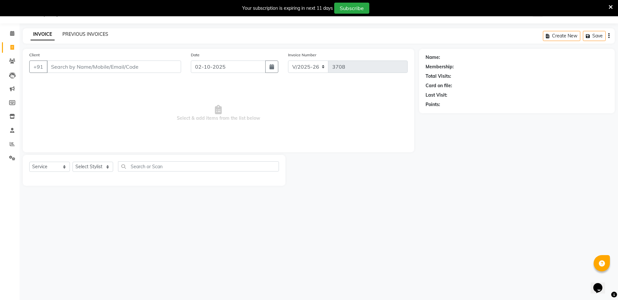
click at [94, 35] on link "PREVIOUS INVOICES" at bounding box center [85, 34] width 46 height 6
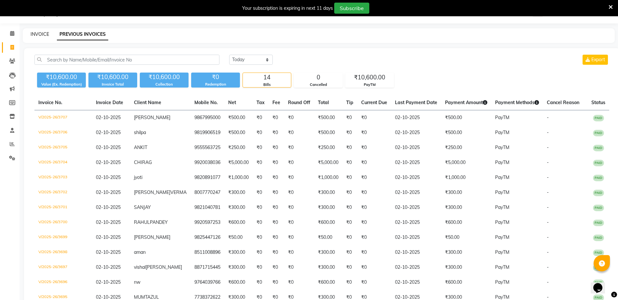
click at [41, 34] on link "INVOICE" at bounding box center [40, 34] width 19 height 6
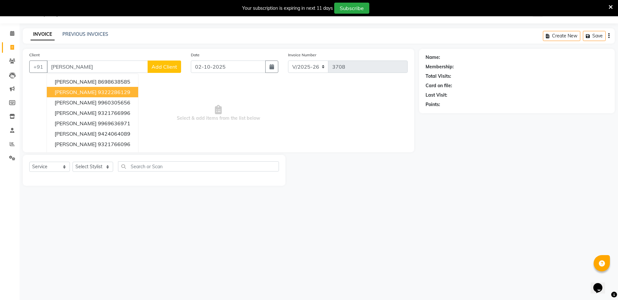
click at [111, 90] on button "[PERSON_NAME] 9322286129" at bounding box center [92, 92] width 91 height 10
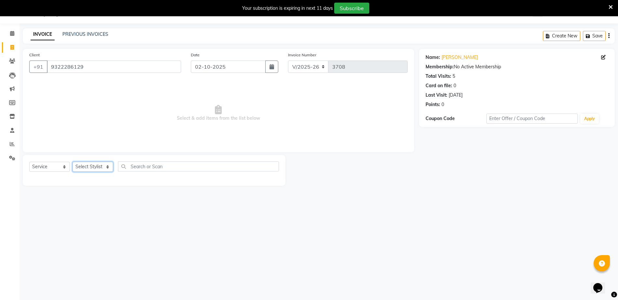
click at [94, 168] on select "Select Stylist Akki [PERSON_NAME] [PERSON_NAME] [PERSON_NAME] Sameer [PERSON_NA…" at bounding box center [93, 167] width 41 height 10
click at [73, 162] on select "Select Stylist Akki [PERSON_NAME] [PERSON_NAME] [PERSON_NAME] Sameer [PERSON_NA…" at bounding box center [93, 167] width 41 height 10
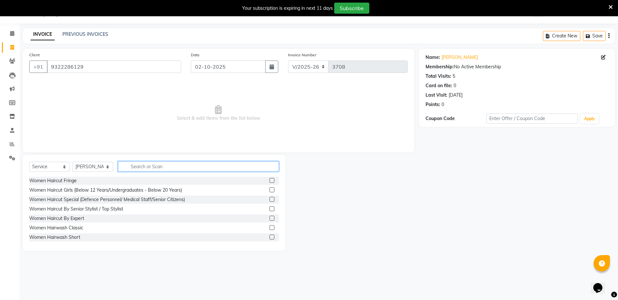
click at [161, 166] on input "text" at bounding box center [198, 166] width 161 height 10
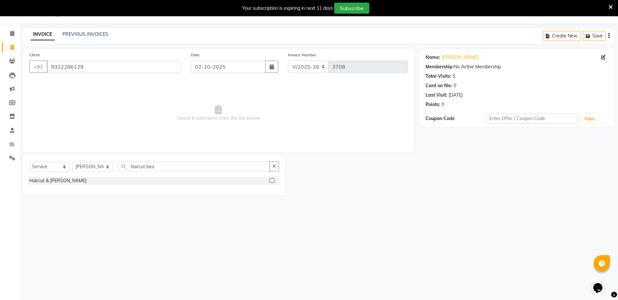
click at [273, 181] on label at bounding box center [272, 180] width 5 height 5
click at [273, 181] on input "checkbox" at bounding box center [272, 181] width 4 height 4
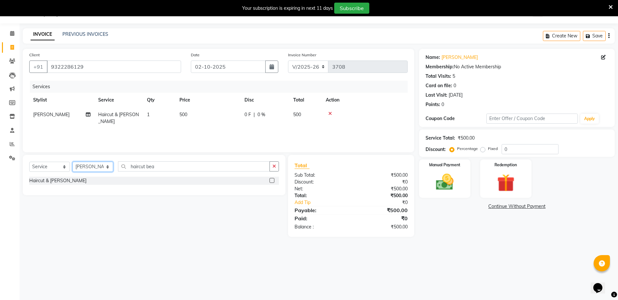
click at [87, 166] on select "Select Stylist Akki [PERSON_NAME] [PERSON_NAME] [PERSON_NAME] Sameer [PERSON_NA…" at bounding box center [93, 167] width 41 height 10
click at [73, 162] on select "Select Stylist Akki [PERSON_NAME] [PERSON_NAME] [PERSON_NAME] Sameer [PERSON_NA…" at bounding box center [93, 167] width 41 height 10
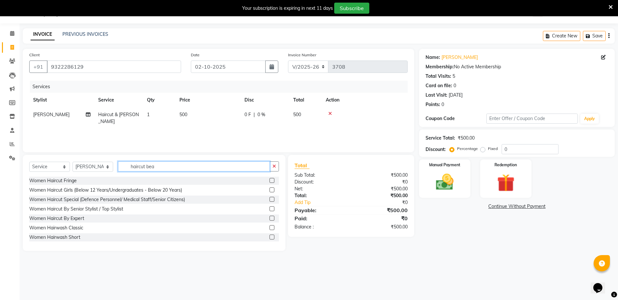
drag, startPoint x: 169, startPoint y: 169, endPoint x: 74, endPoint y: 157, distance: 95.6
click at [74, 157] on div "Select Service Product Membership Package Voucher Prepaid Gift Card Select Styl…" at bounding box center [154, 203] width 263 height 96
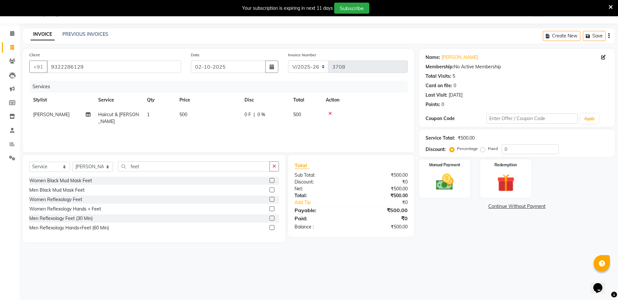
click at [273, 199] on label at bounding box center [272, 199] width 5 height 5
click at [273, 199] on input "checkbox" at bounding box center [272, 199] width 4 height 4
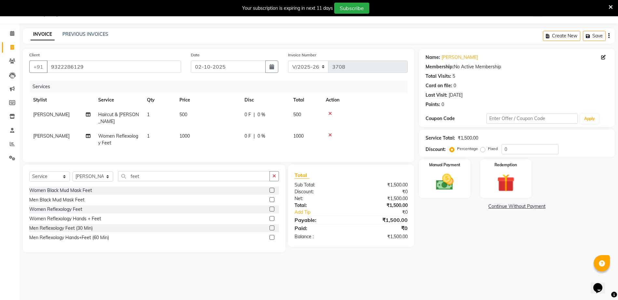
click at [273, 209] on label at bounding box center [272, 209] width 5 height 5
click at [273, 209] on input "checkbox" at bounding box center [272, 209] width 4 height 4
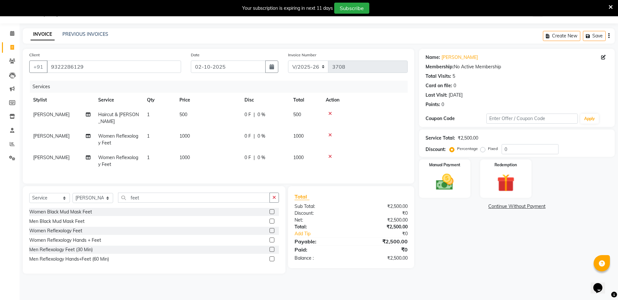
click at [33, 150] on td "[PERSON_NAME]" at bounding box center [61, 160] width 65 height 21
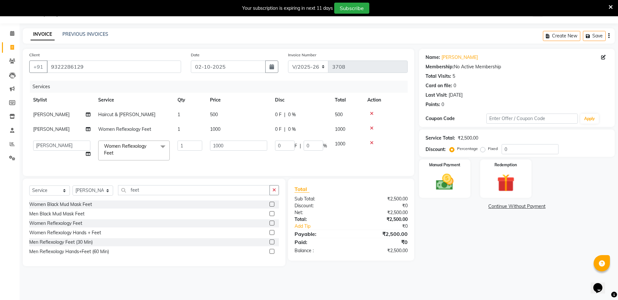
click at [33, 148] on td "Akki [PERSON_NAME] [PERSON_NAME] [PERSON_NAME] [PERSON_NAME] Mam Sweety" at bounding box center [61, 151] width 65 height 28
click at [56, 143] on select "Akki [PERSON_NAME] [PERSON_NAME] [PERSON_NAME] [PERSON_NAME] Mam Sweety" at bounding box center [61, 146] width 57 height 10
click at [225, 127] on td "1000" at bounding box center [238, 129] width 65 height 15
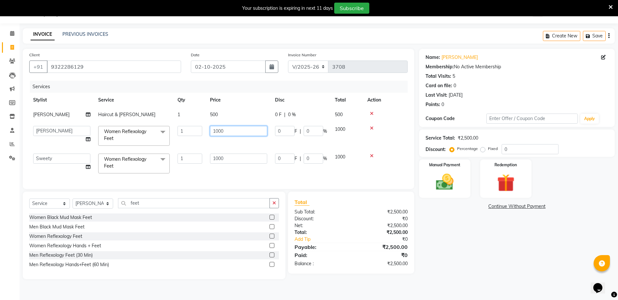
click at [225, 127] on input "1000" at bounding box center [238, 131] width 57 height 10
drag, startPoint x: 241, startPoint y: 130, endPoint x: 135, endPoint y: 142, distance: 106.7
click at [135, 142] on tr "Akki [PERSON_NAME] [PERSON_NAME] [PERSON_NAME] [PERSON_NAME] Mam Sweety Women R…" at bounding box center [218, 136] width 379 height 28
click at [230, 157] on td "1000" at bounding box center [238, 164] width 65 height 28
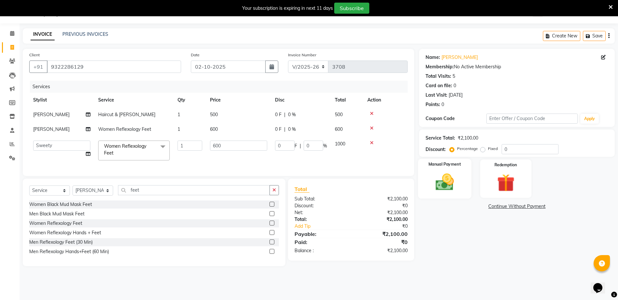
click at [450, 175] on img at bounding box center [445, 181] width 30 height 21
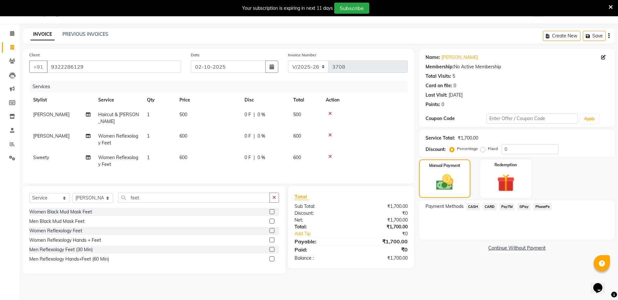
click at [509, 204] on span "PayTM" at bounding box center [508, 206] width 16 height 7
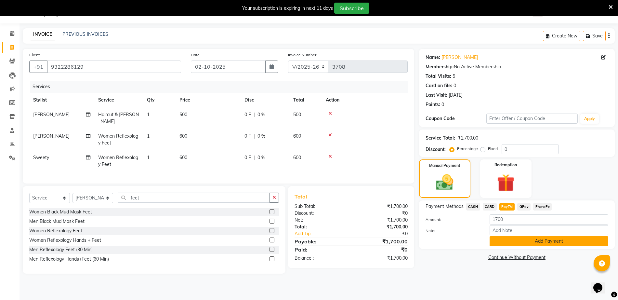
click at [511, 238] on button "Add Payment" at bounding box center [549, 241] width 119 height 10
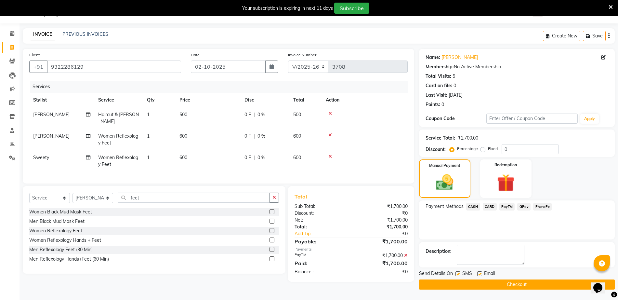
click at [459, 274] on label at bounding box center [458, 273] width 5 height 5
click at [459, 274] on input "checkbox" at bounding box center [458, 274] width 4 height 4
click at [467, 287] on button "Checkout" at bounding box center [517, 284] width 196 height 10
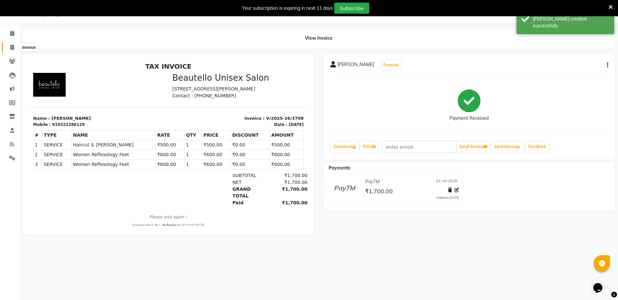
click at [13, 45] on icon at bounding box center [12, 47] width 4 height 5
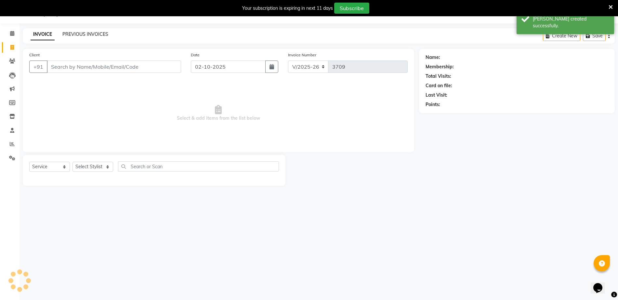
click at [95, 34] on link "PREVIOUS INVOICES" at bounding box center [85, 34] width 46 height 6
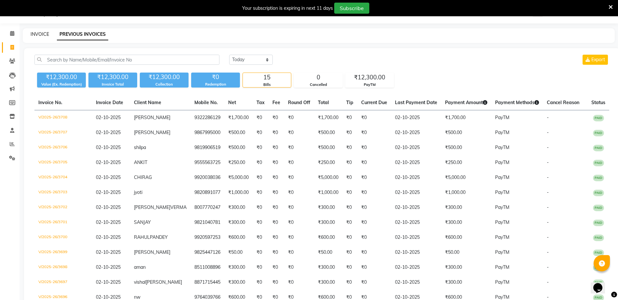
click at [45, 33] on link "INVOICE" at bounding box center [40, 34] width 19 height 6
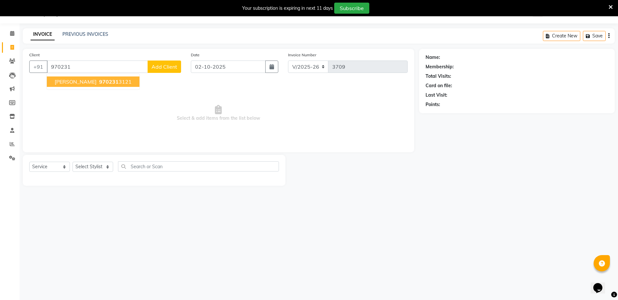
click at [87, 72] on input "970231" at bounding box center [97, 67] width 101 height 12
click at [99, 80] on span "970231" at bounding box center [109, 81] width 20 height 7
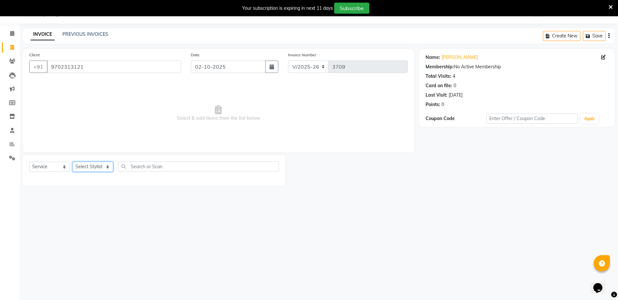
click at [90, 170] on select "Select Stylist Akki [PERSON_NAME] [PERSON_NAME] [PERSON_NAME] Sameer [PERSON_NA…" at bounding box center [93, 167] width 41 height 10
click at [73, 162] on select "Select Stylist Akki [PERSON_NAME] [PERSON_NAME] [PERSON_NAME] Sameer [PERSON_NA…" at bounding box center [93, 167] width 41 height 10
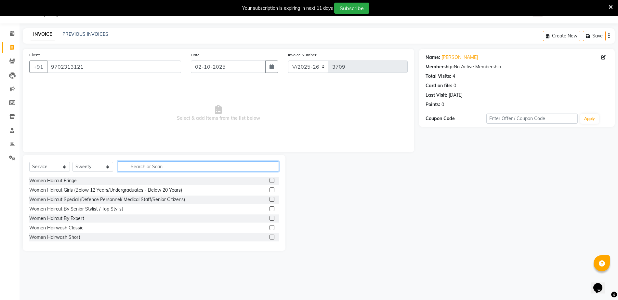
click at [179, 165] on input "text" at bounding box center [198, 166] width 161 height 10
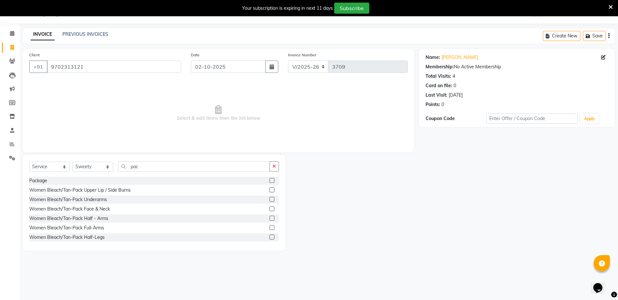
click at [270, 182] on label at bounding box center [272, 180] width 5 height 5
click at [270, 182] on input "checkbox" at bounding box center [272, 181] width 4 height 4
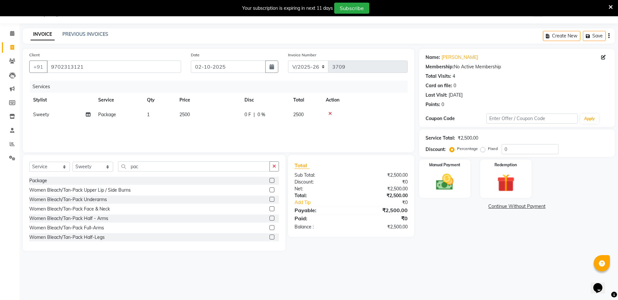
click at [183, 116] on span "2500" at bounding box center [185, 115] width 10 height 6
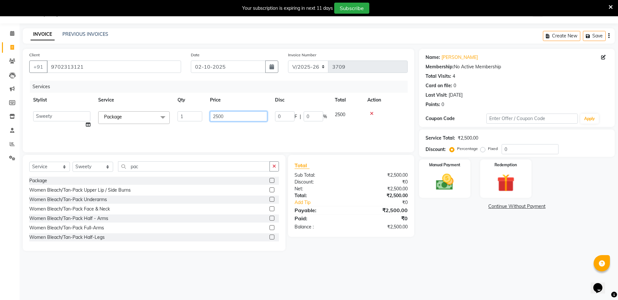
drag, startPoint x: 232, startPoint y: 116, endPoint x: 159, endPoint y: 111, distance: 73.4
click at [159, 111] on tr "Akki [PERSON_NAME] [PERSON_NAME] [PERSON_NAME] [PERSON_NAME] Mam Sweety Package…" at bounding box center [218, 119] width 379 height 25
click at [441, 177] on img at bounding box center [445, 181] width 30 height 21
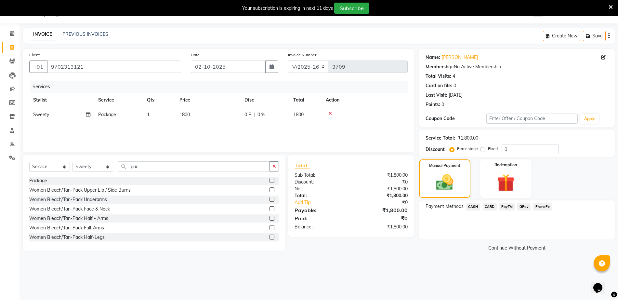
click at [503, 208] on span "PayTM" at bounding box center [508, 206] width 16 height 7
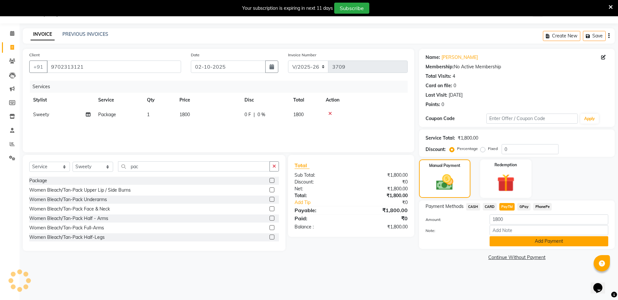
click at [512, 241] on button "Add Payment" at bounding box center [549, 241] width 119 height 10
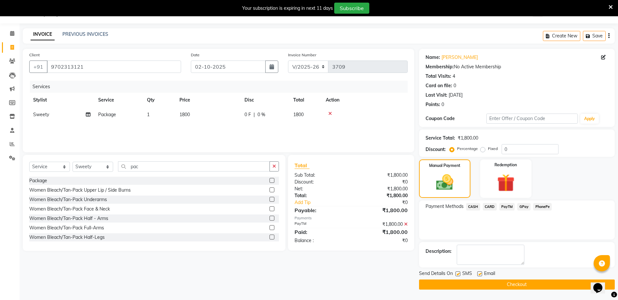
click at [458, 275] on label at bounding box center [458, 273] width 5 height 5
click at [458, 275] on input "checkbox" at bounding box center [458, 274] width 4 height 4
click at [463, 283] on button "Checkout" at bounding box center [517, 284] width 196 height 10
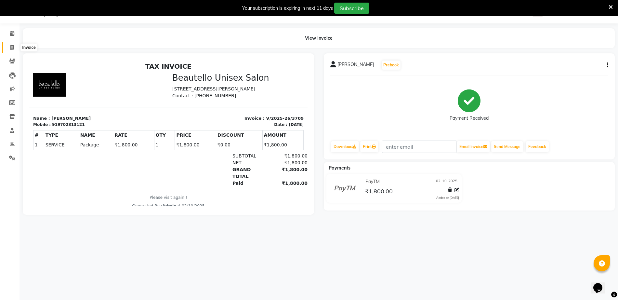
click at [11, 46] on icon at bounding box center [12, 47] width 4 height 5
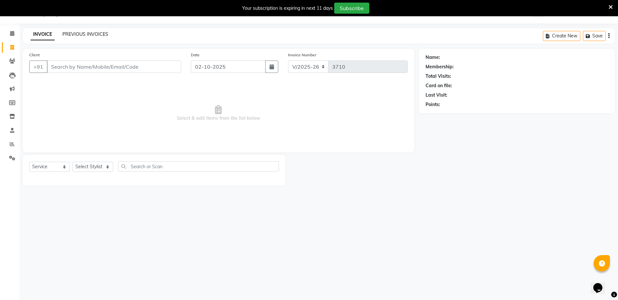
click at [88, 31] on link "PREVIOUS INVOICES" at bounding box center [85, 34] width 46 height 6
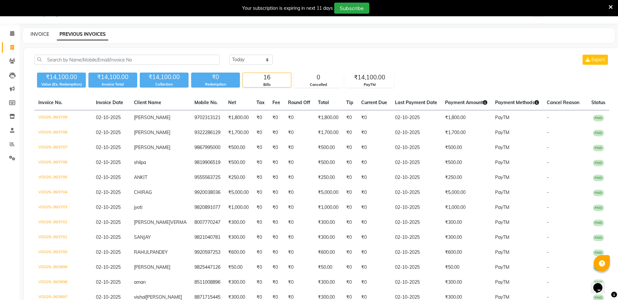
click at [41, 34] on link "INVOICE" at bounding box center [40, 34] width 19 height 6
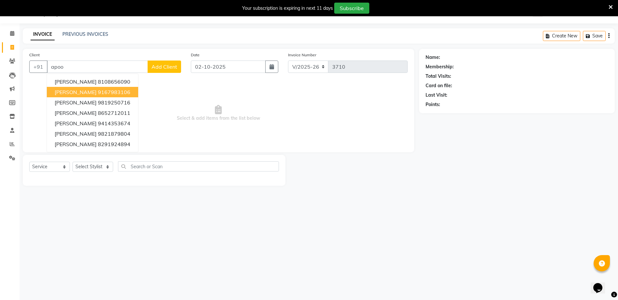
click at [98, 91] on ngb-highlight "9167983106" at bounding box center [114, 92] width 33 height 7
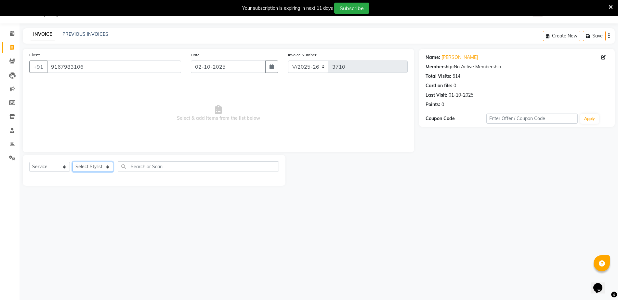
click at [88, 166] on select "Select Stylist Akki [PERSON_NAME] [PERSON_NAME] [PERSON_NAME] Sameer [PERSON_NA…" at bounding box center [93, 167] width 41 height 10
click at [73, 162] on select "Select Stylist Akki [PERSON_NAME] [PERSON_NAME] [PERSON_NAME] Sameer [PERSON_NA…" at bounding box center [93, 167] width 41 height 10
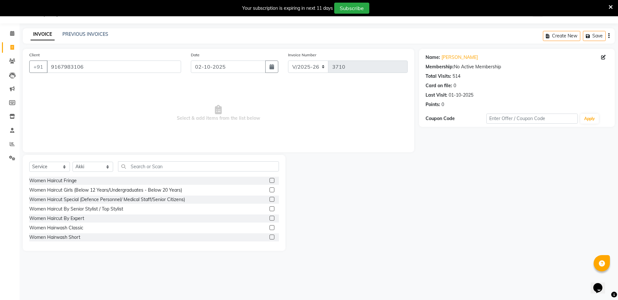
click at [270, 220] on label at bounding box center [272, 218] width 5 height 5
click at [270, 220] on input "checkbox" at bounding box center [272, 218] width 4 height 4
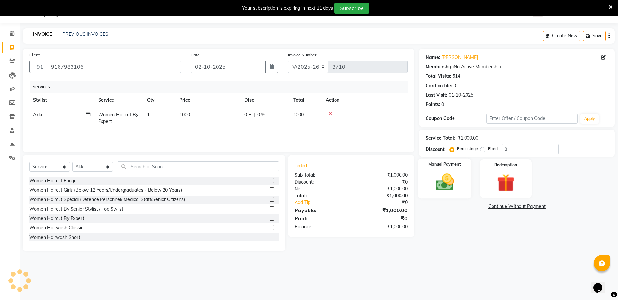
click at [453, 176] on img at bounding box center [445, 181] width 30 height 21
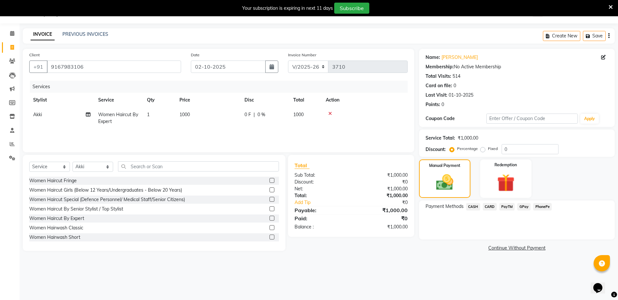
click at [477, 207] on span "CASH" at bounding box center [473, 206] width 14 height 7
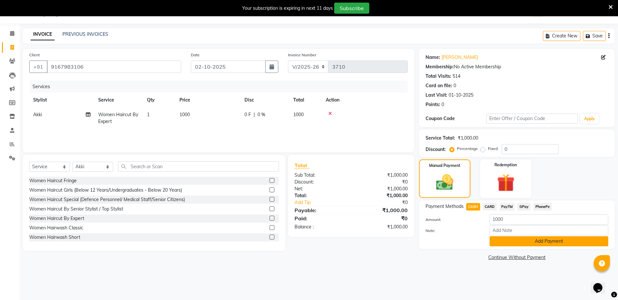
click at [507, 238] on button "Add Payment" at bounding box center [549, 241] width 119 height 10
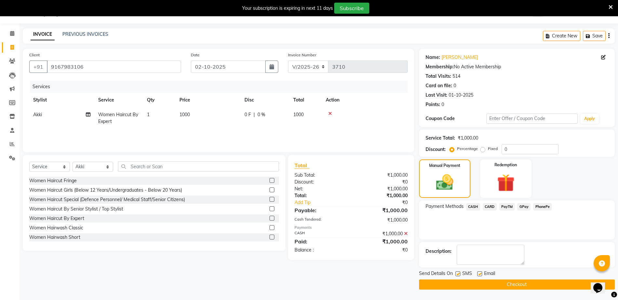
click at [458, 276] on label at bounding box center [458, 273] width 5 height 5
click at [458, 276] on input "checkbox" at bounding box center [458, 274] width 4 height 4
click at [463, 284] on button "Checkout" at bounding box center [517, 284] width 196 height 10
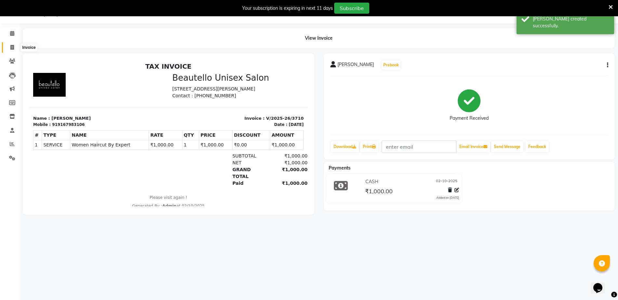
click at [9, 49] on span at bounding box center [12, 47] width 11 height 7
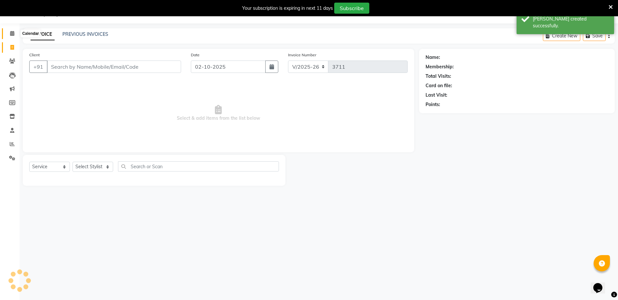
click at [11, 31] on icon at bounding box center [12, 33] width 4 height 5
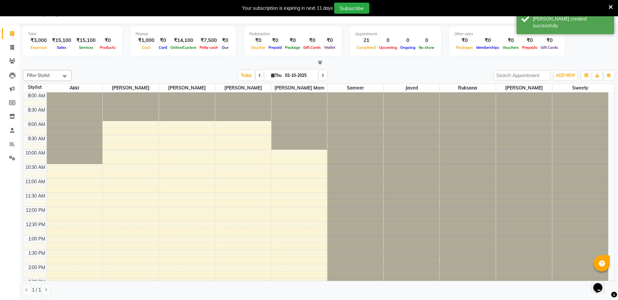
click at [319, 63] on icon at bounding box center [320, 62] width 4 height 5
